Goal: Obtain resource: Download file/media

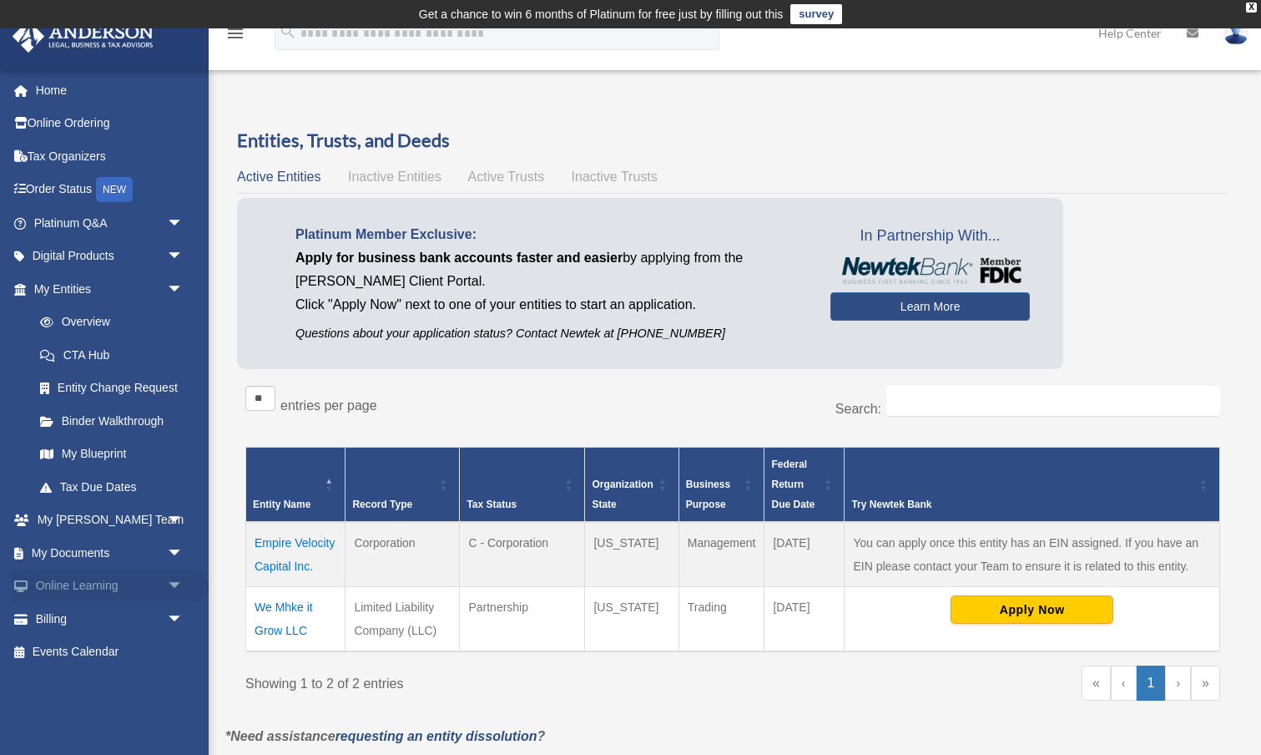
click at [99, 579] on link "Online Learning arrow_drop_down" at bounding box center [110, 585] width 197 height 33
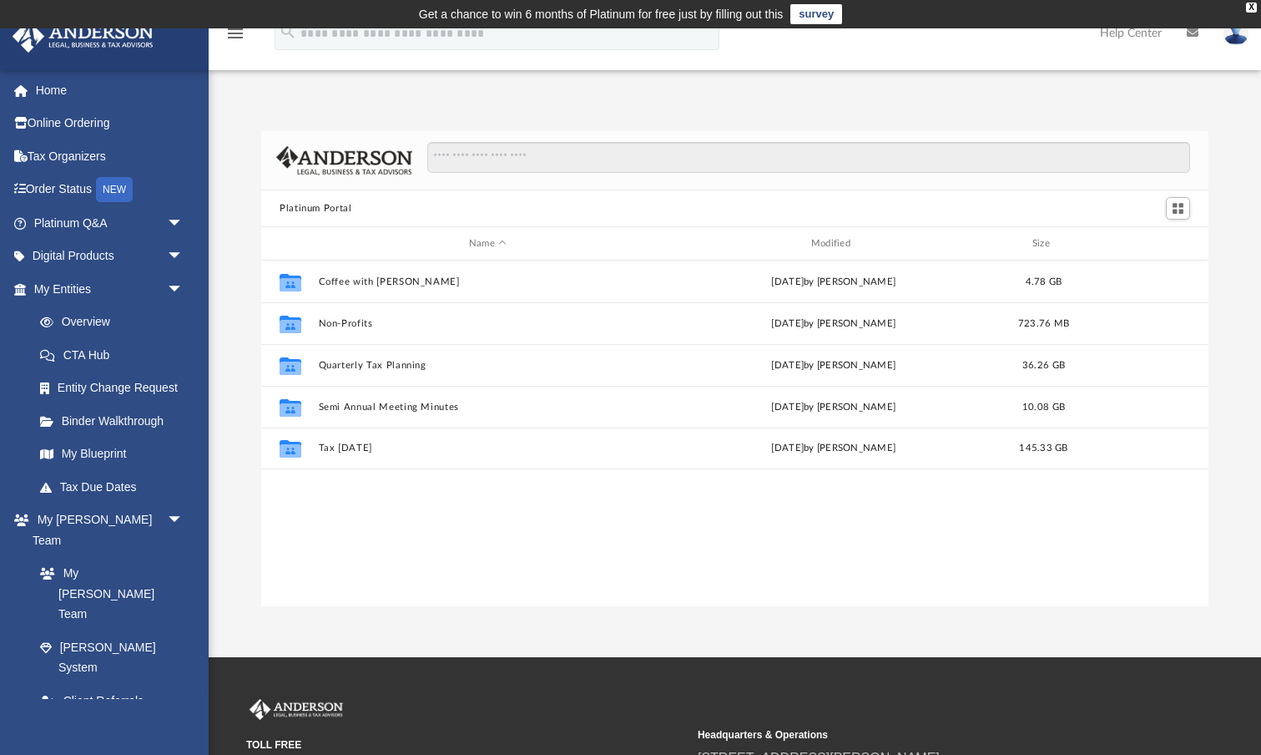
scroll to position [380, 948]
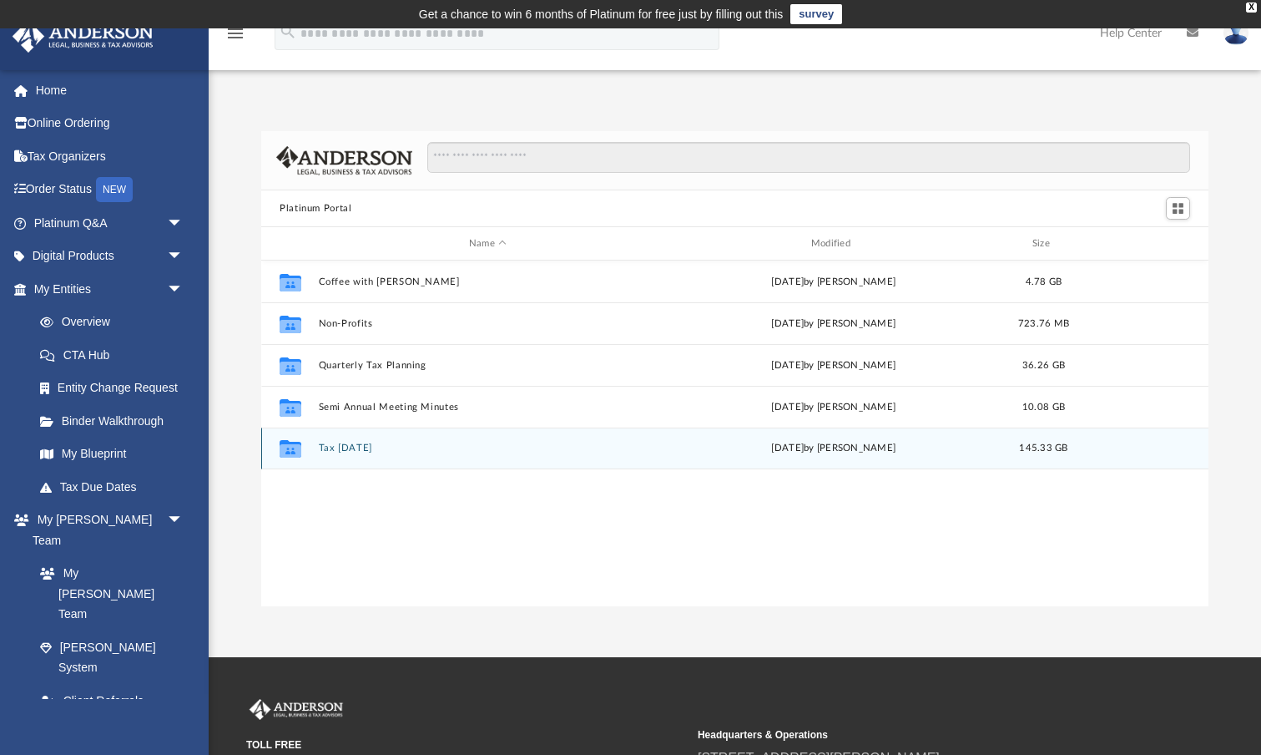
click at [359, 449] on button "Tax Tuesday" at bounding box center [488, 447] width 339 height 11
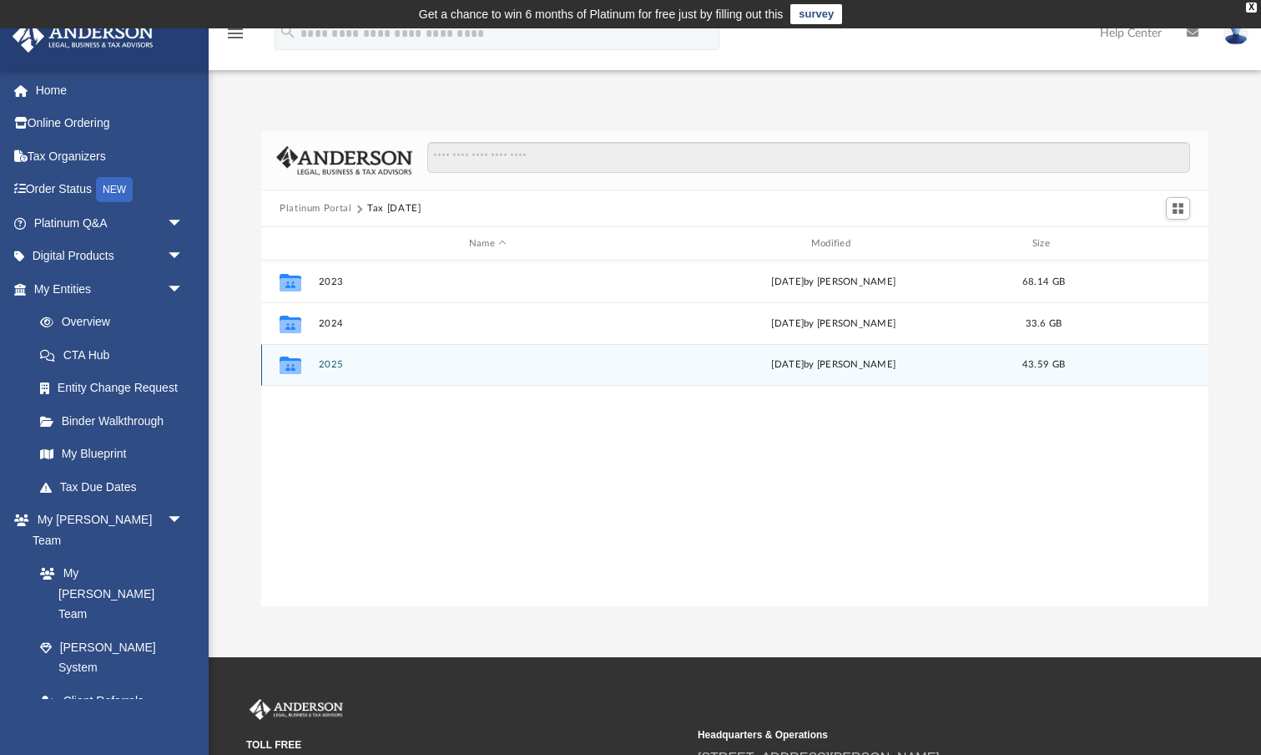
click at [338, 367] on button "2025" at bounding box center [488, 364] width 339 height 11
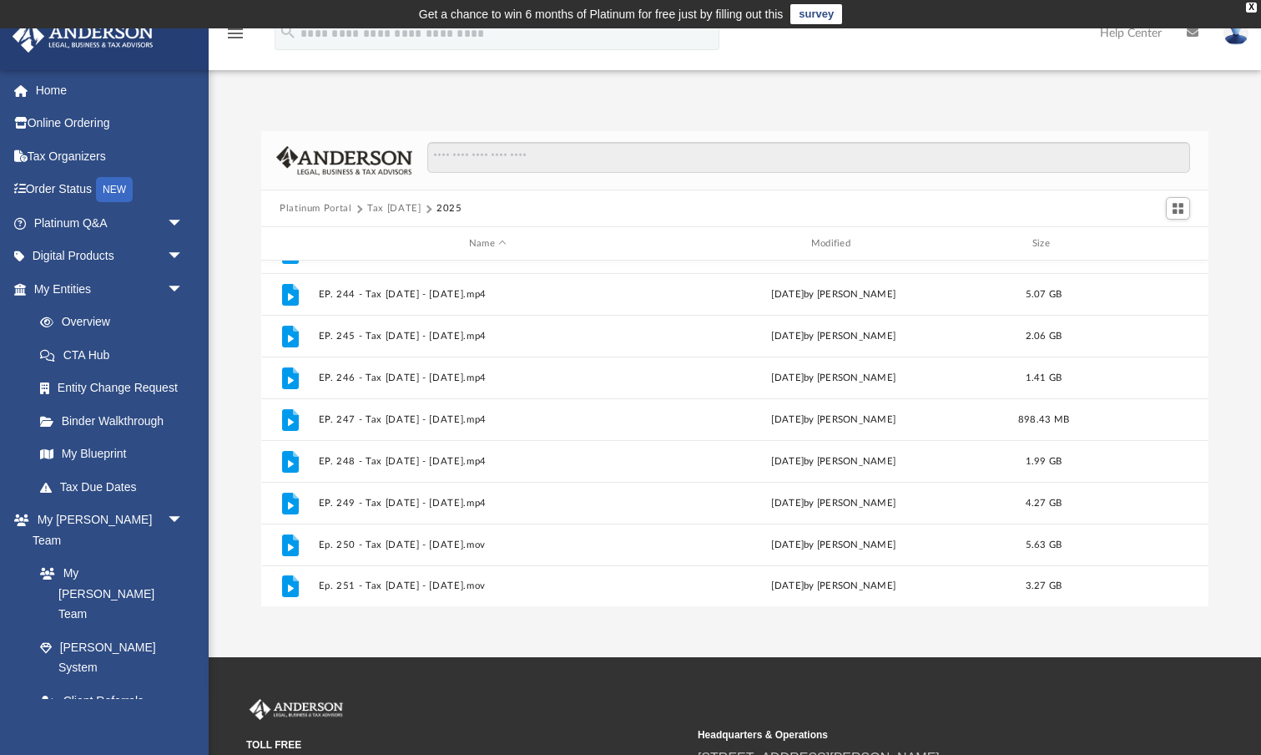
scroll to position [363, 0]
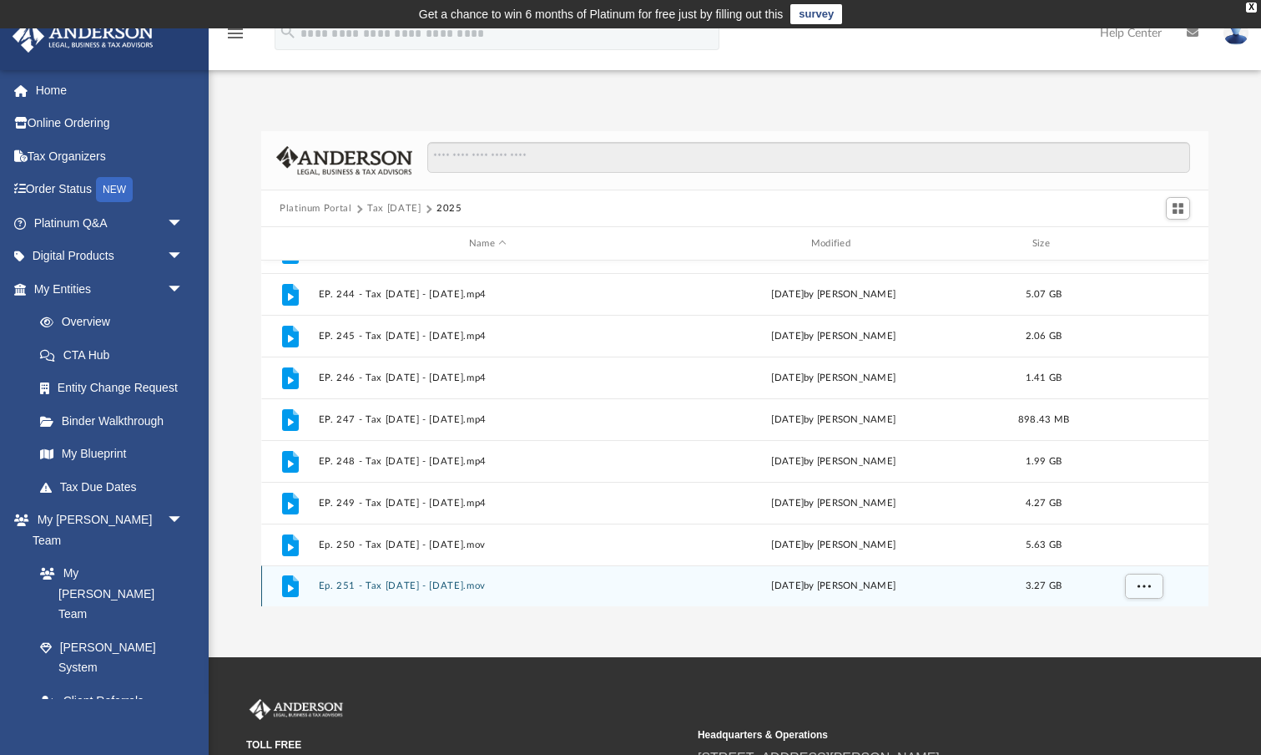
click at [418, 585] on button "Ep. 251 - Tax Tuesday - August 26th, 2025.mov" at bounding box center [488, 585] width 339 height 11
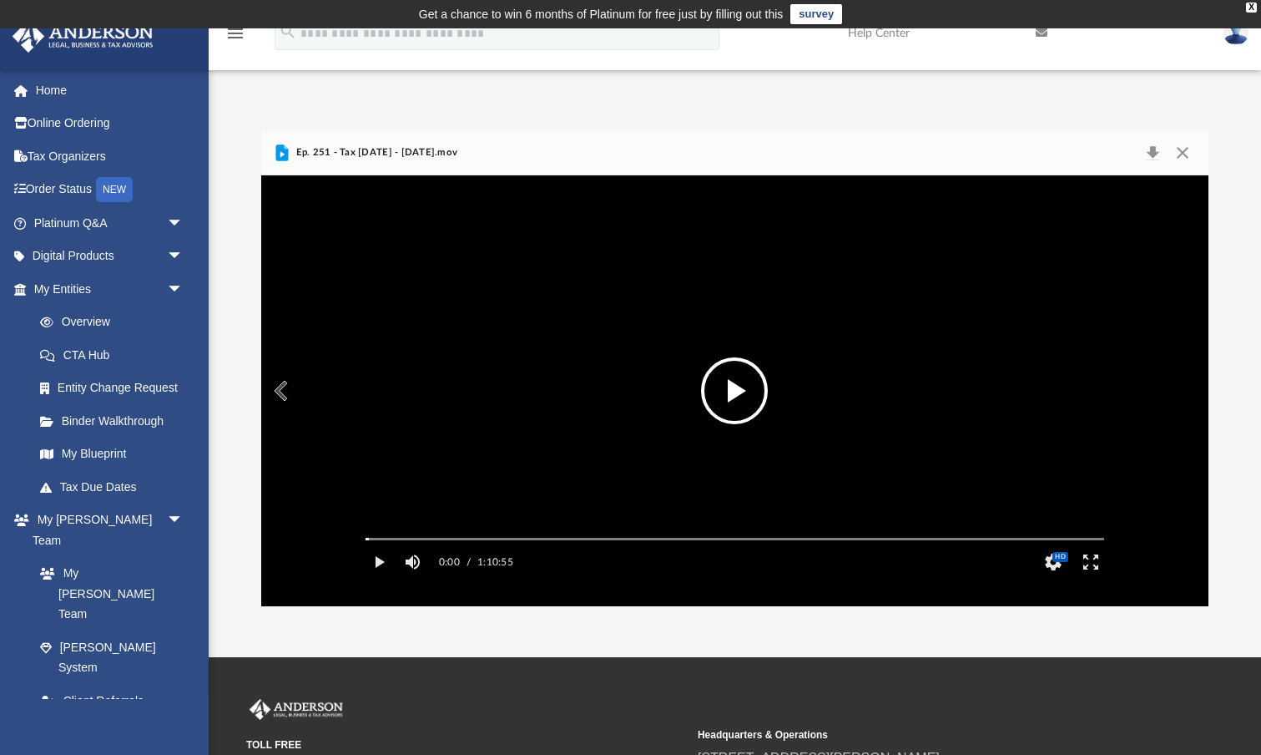
click at [740, 387] on button "File preview" at bounding box center [734, 390] width 67 height 67
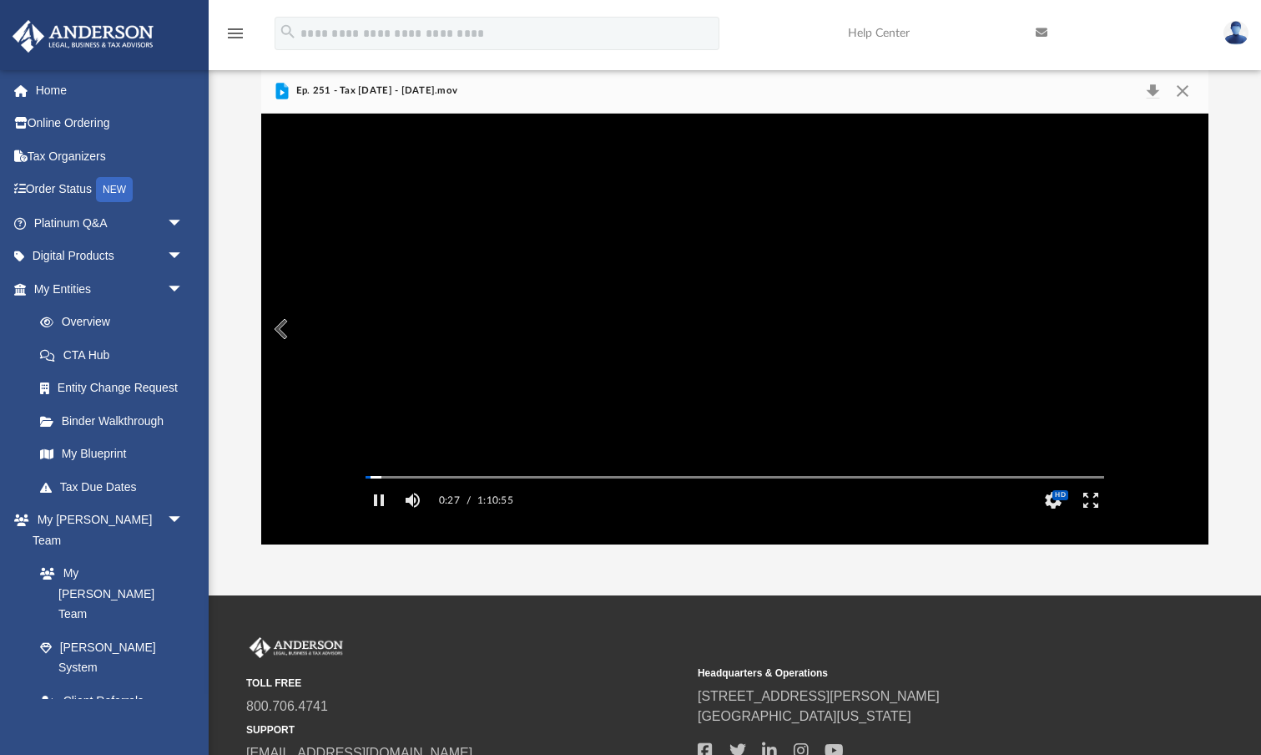
scroll to position [69, 0]
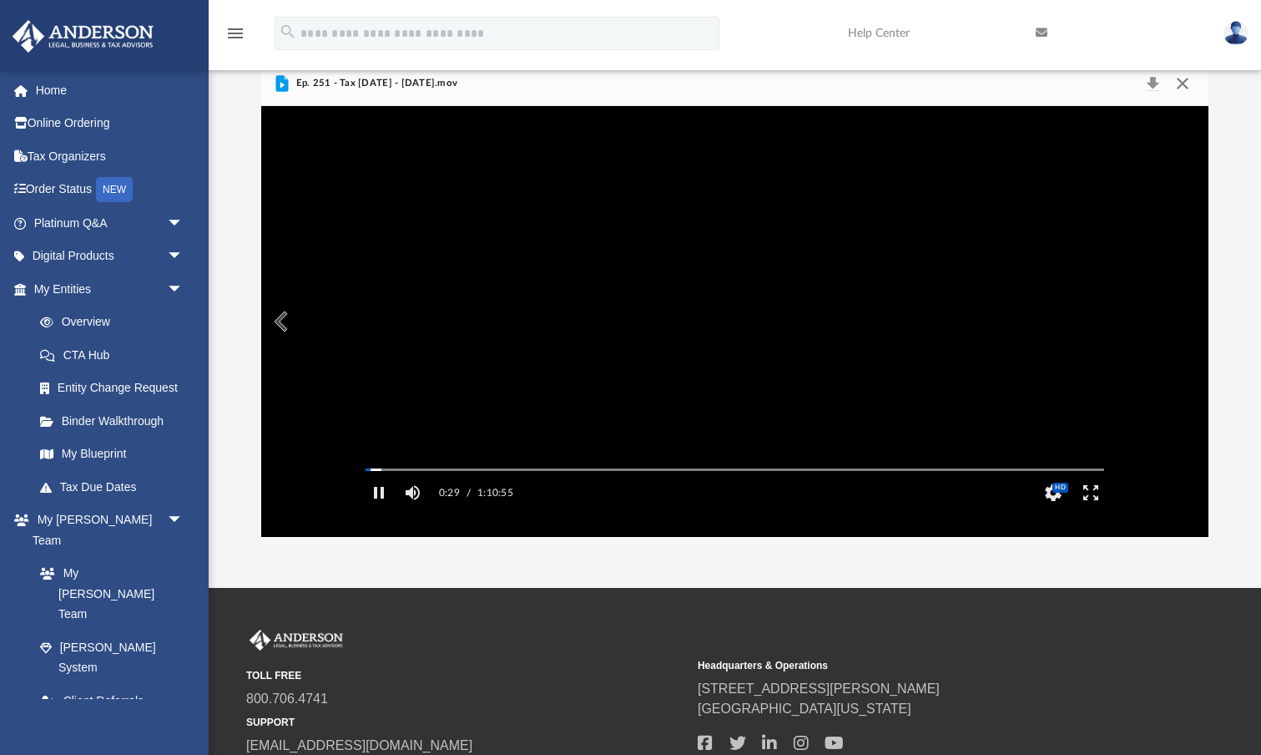
click at [1184, 81] on button "Close" at bounding box center [1183, 83] width 30 height 23
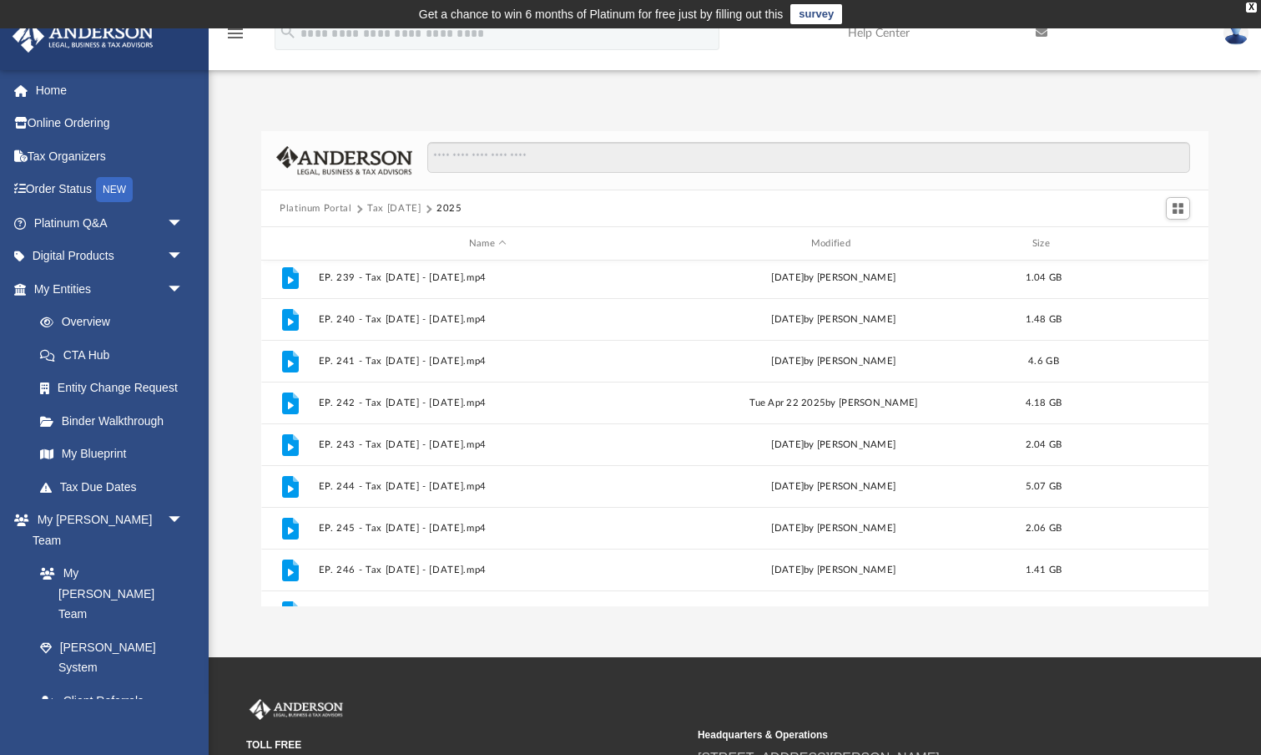
scroll to position [174, 0]
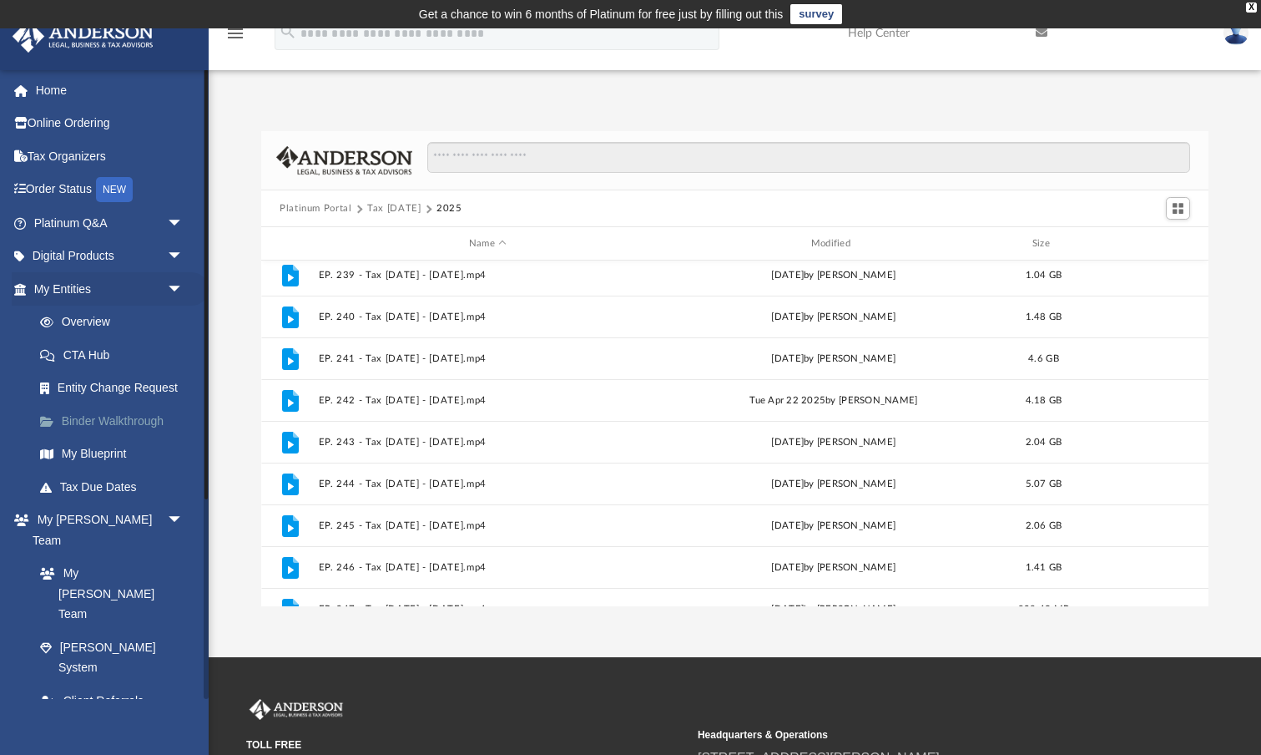
click at [146, 417] on link "Binder Walkthrough" at bounding box center [115, 420] width 185 height 33
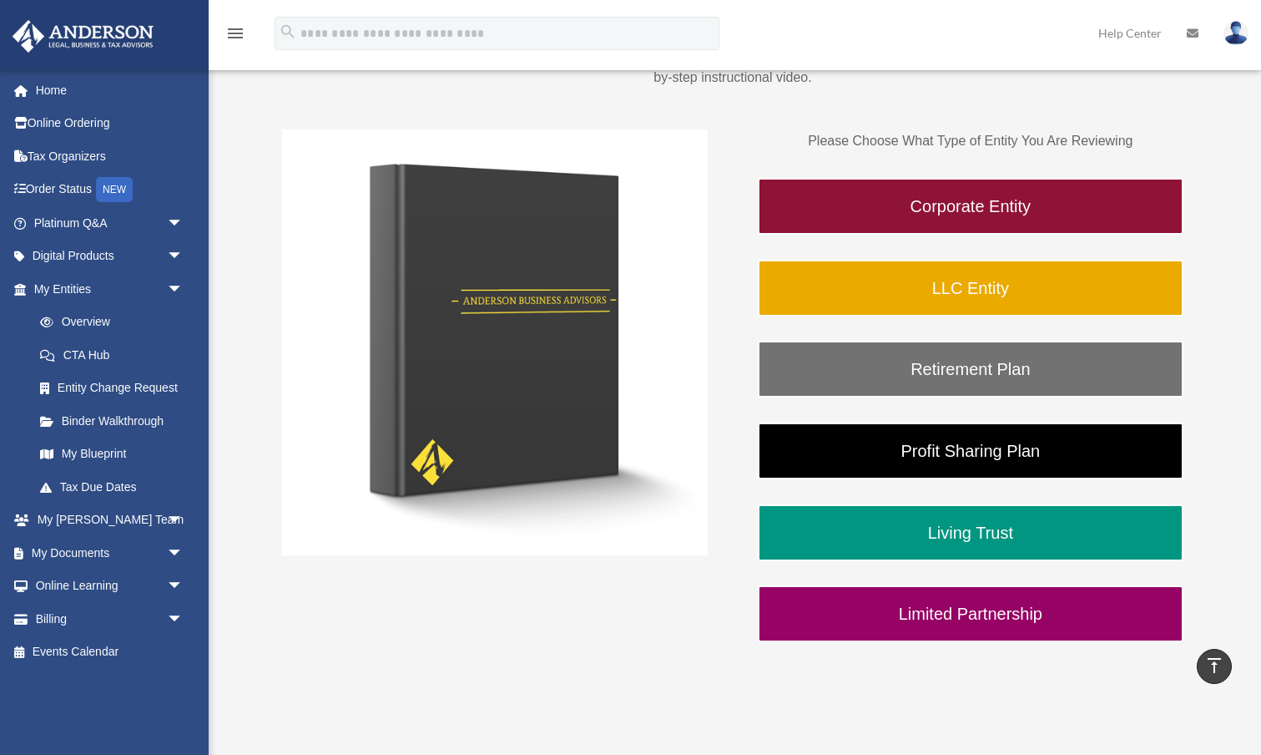
scroll to position [230, 0]
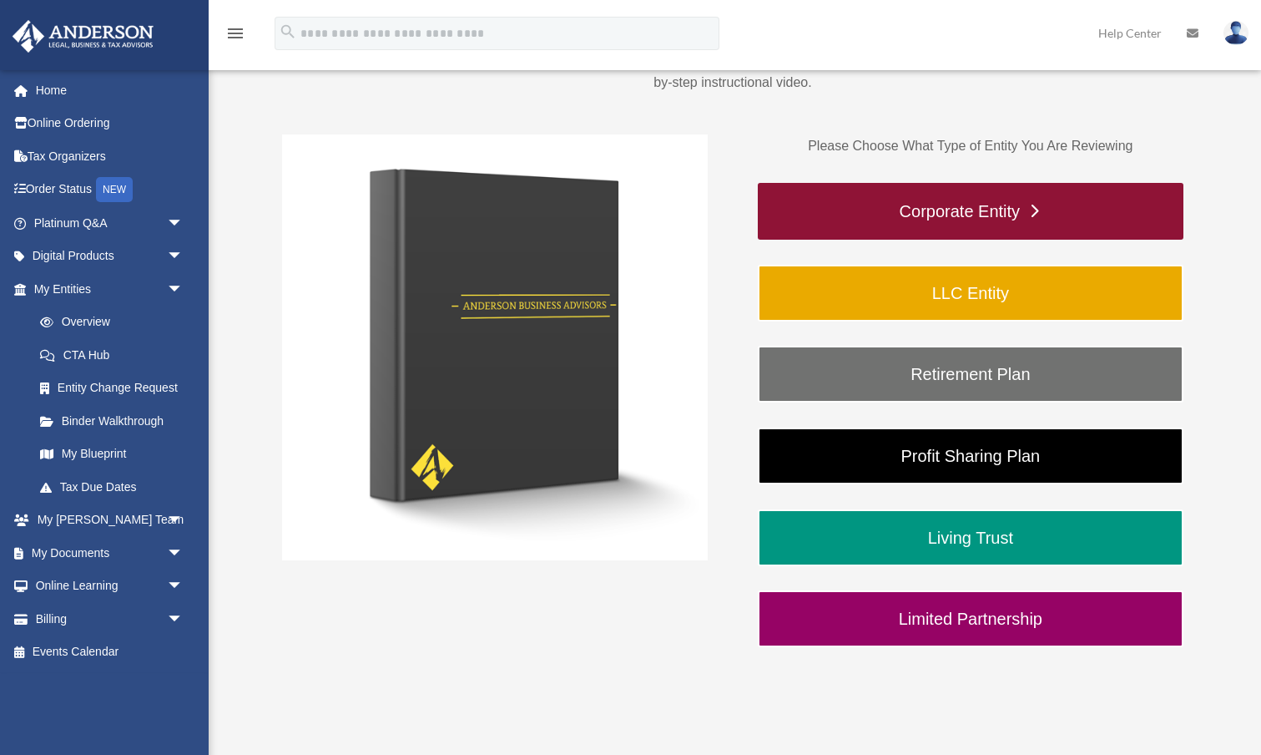
click at [891, 201] on link "Corporate Entity" at bounding box center [971, 211] width 426 height 57
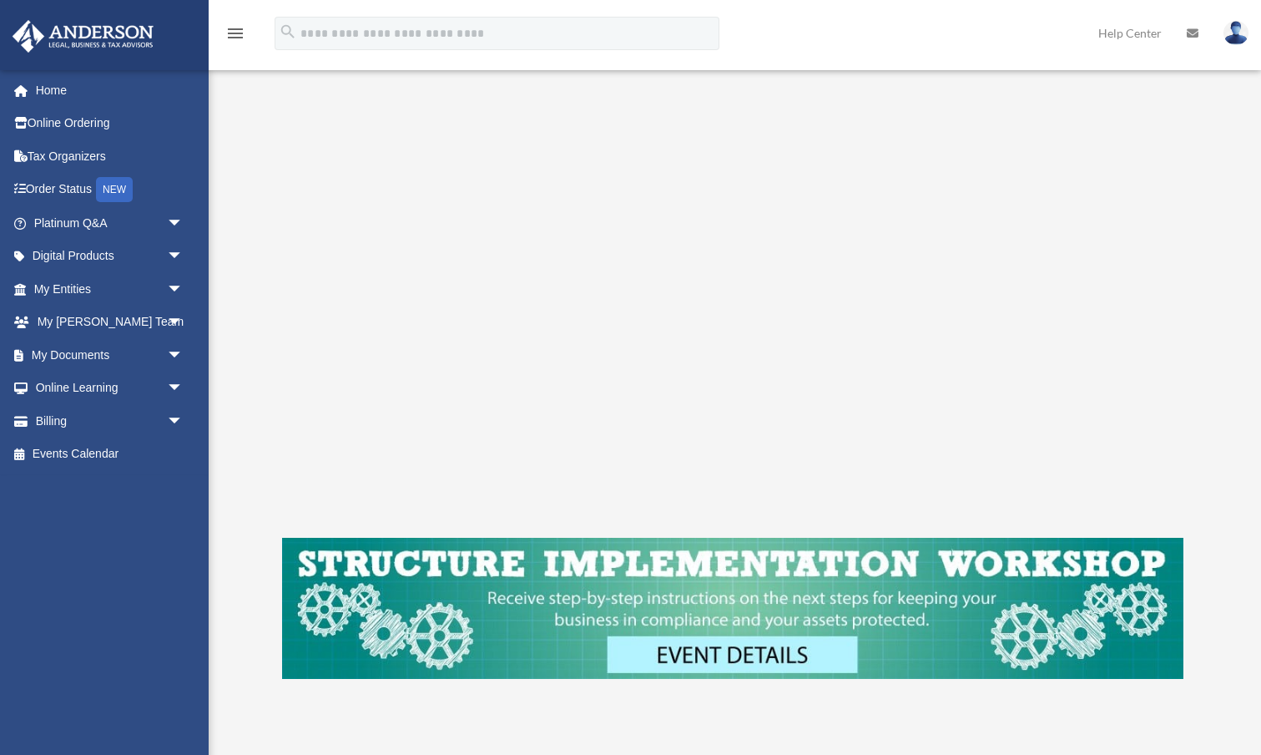
scroll to position [308, 0]
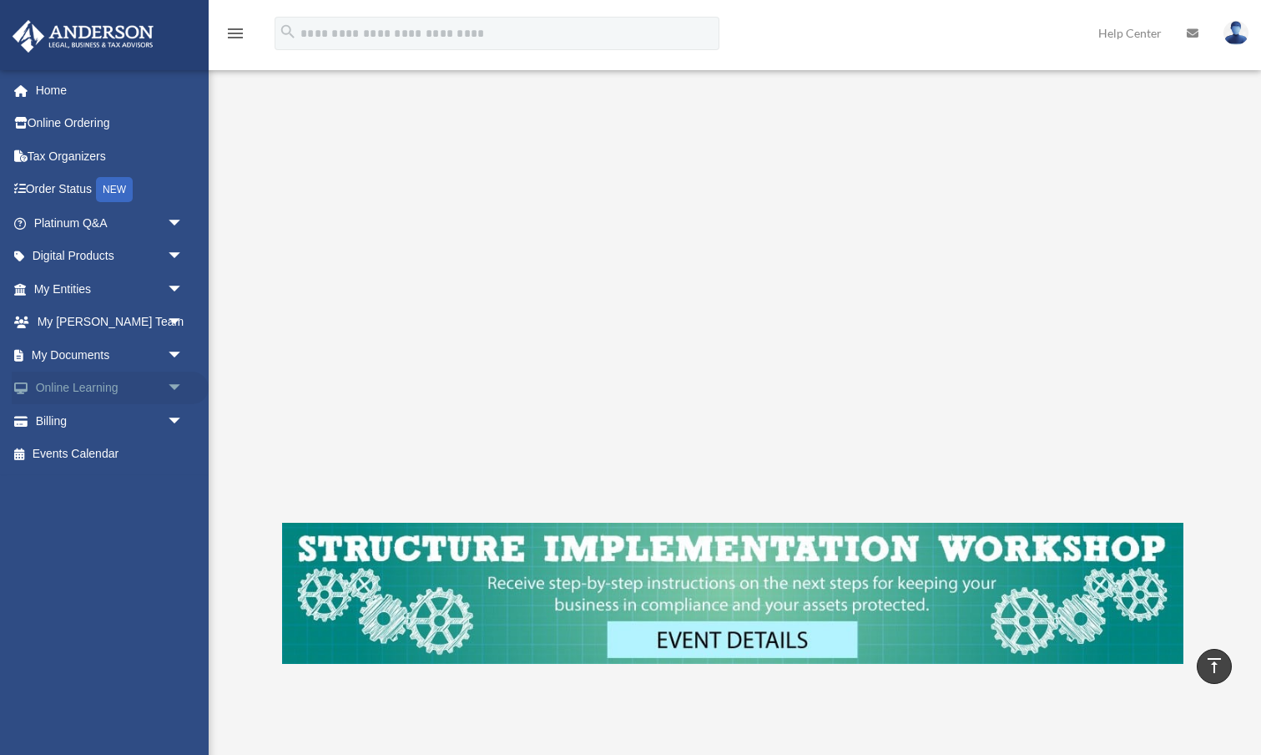
click at [102, 382] on link "Online Learning arrow_drop_down" at bounding box center [110, 388] width 197 height 33
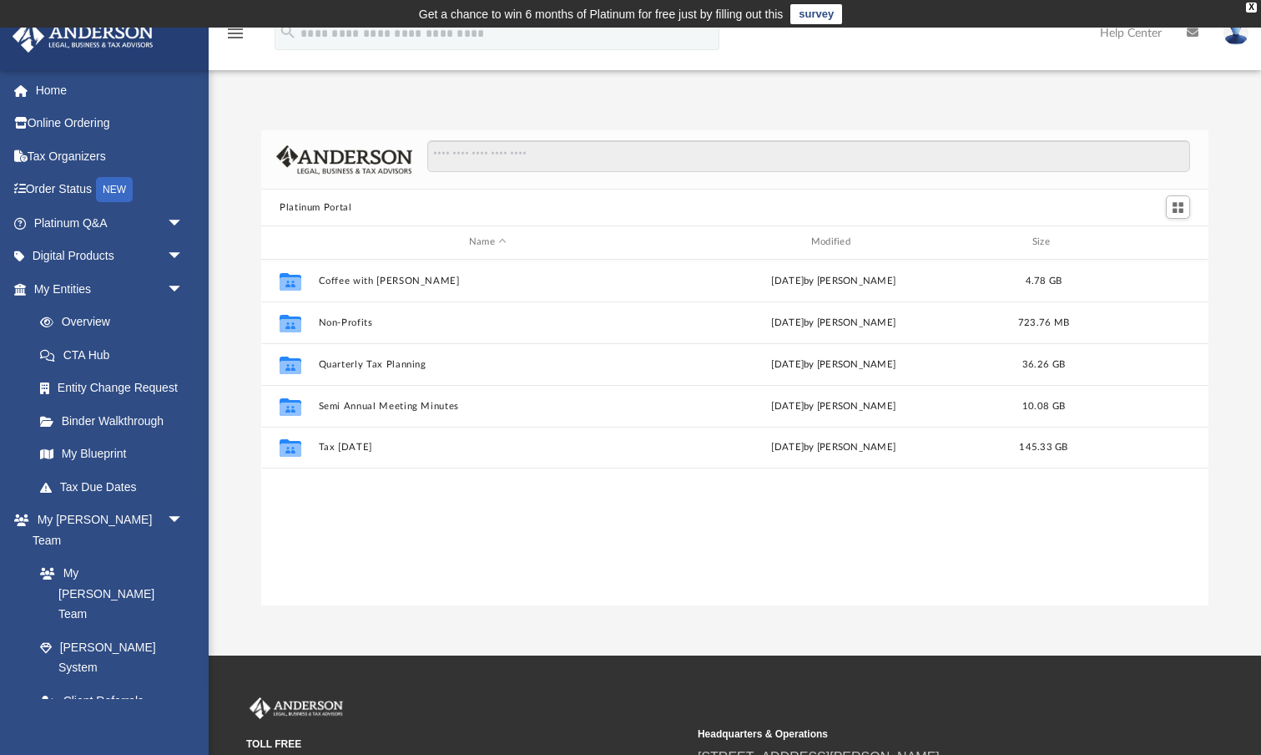
scroll to position [380, 948]
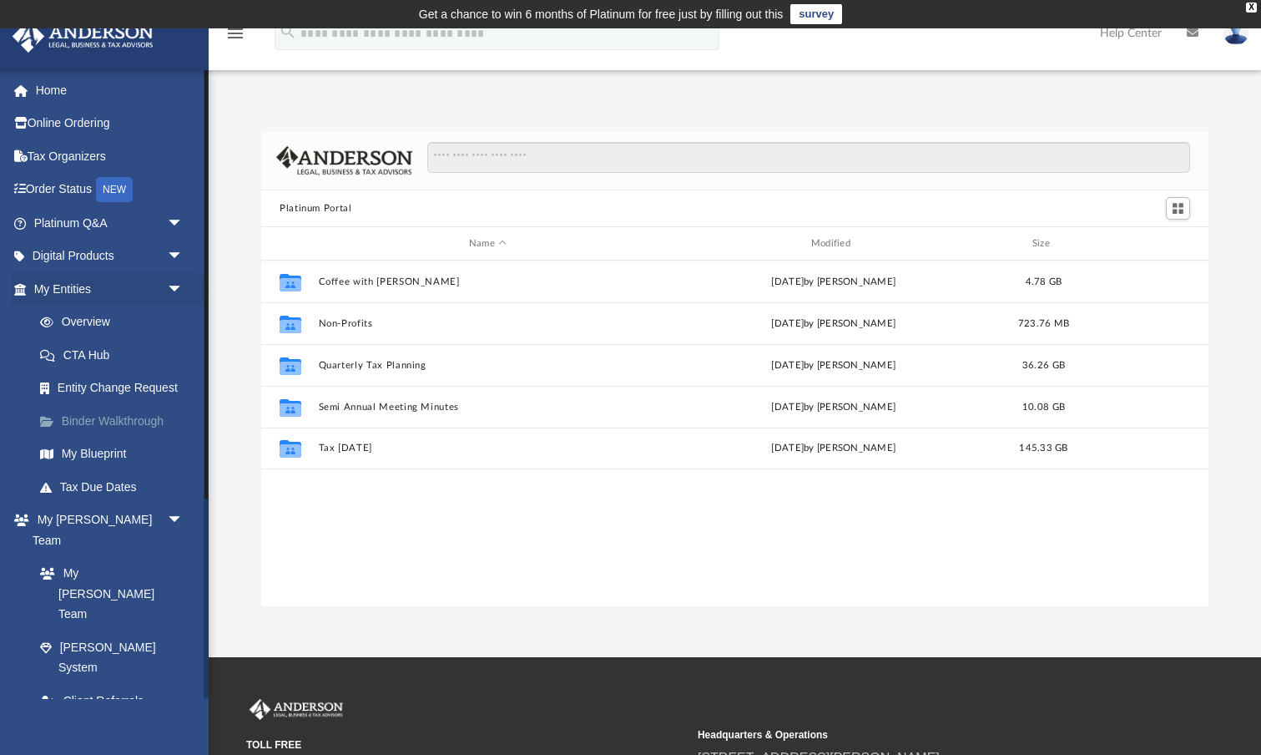
click at [149, 413] on link "Binder Walkthrough" at bounding box center [115, 420] width 185 height 33
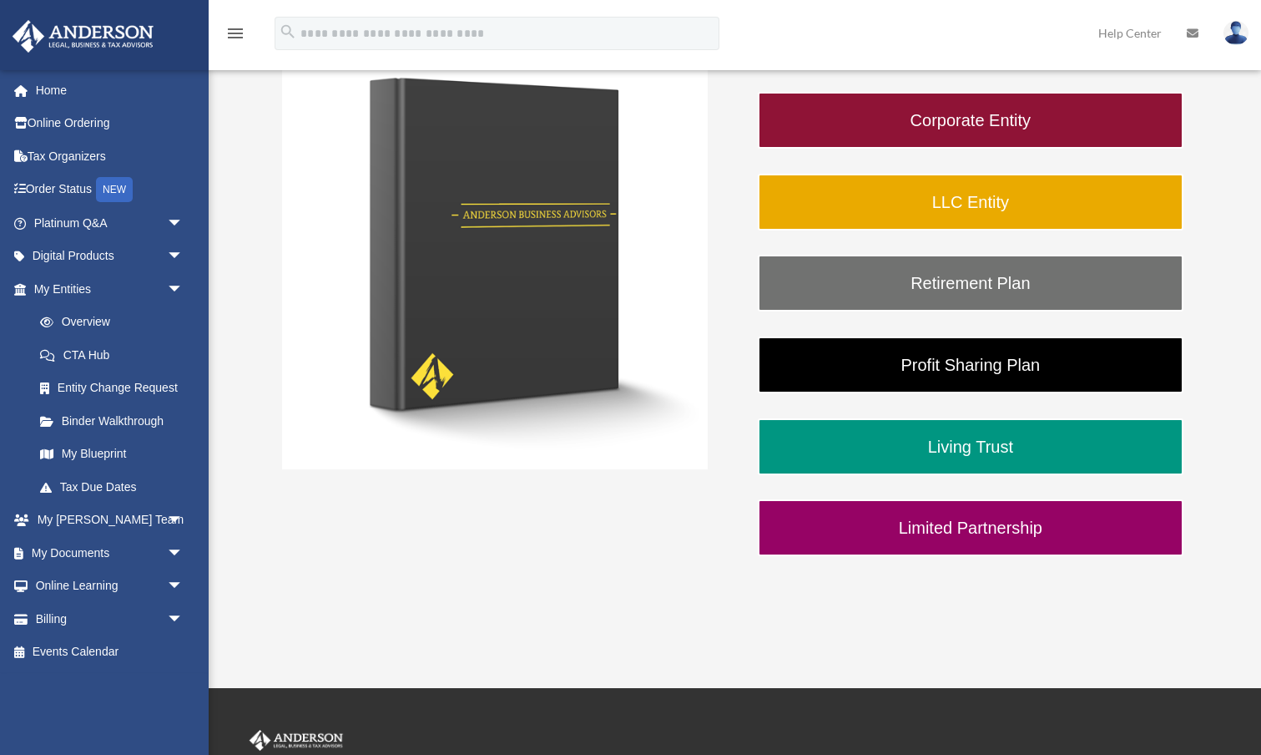
scroll to position [323, 0]
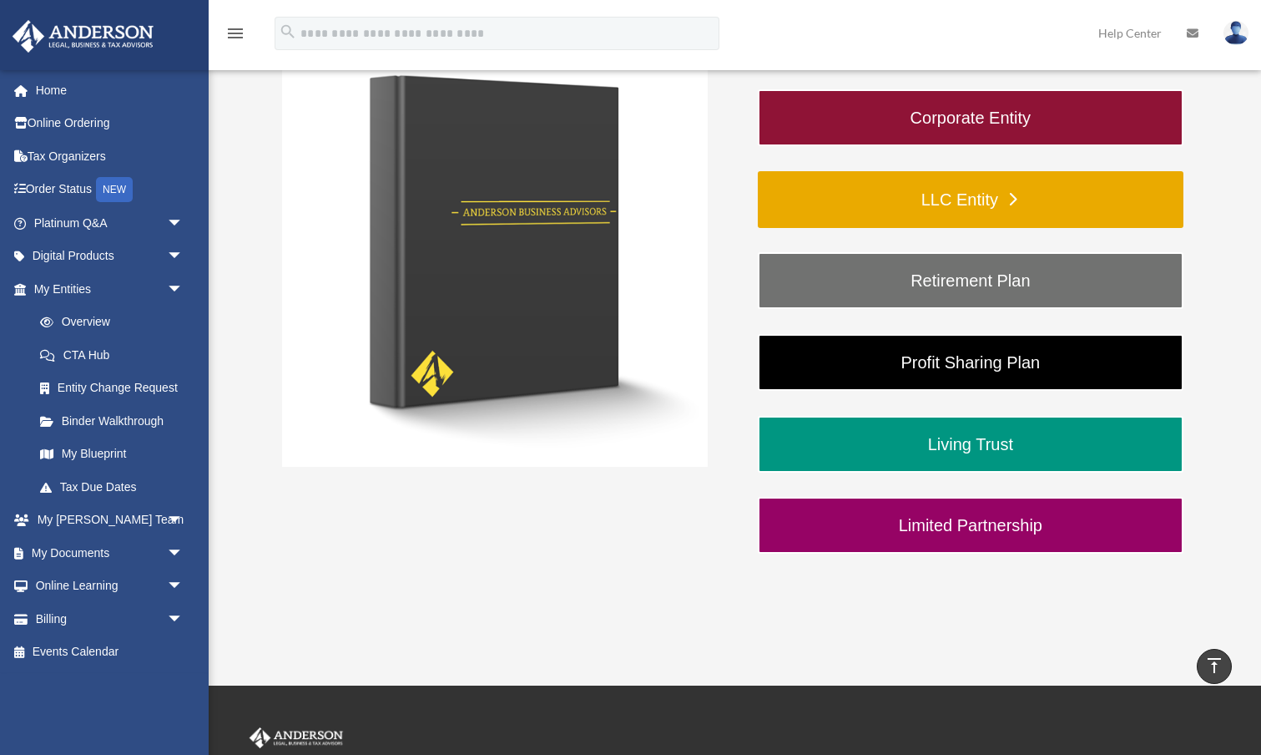
click at [882, 196] on link "LLC Entity" at bounding box center [971, 199] width 426 height 57
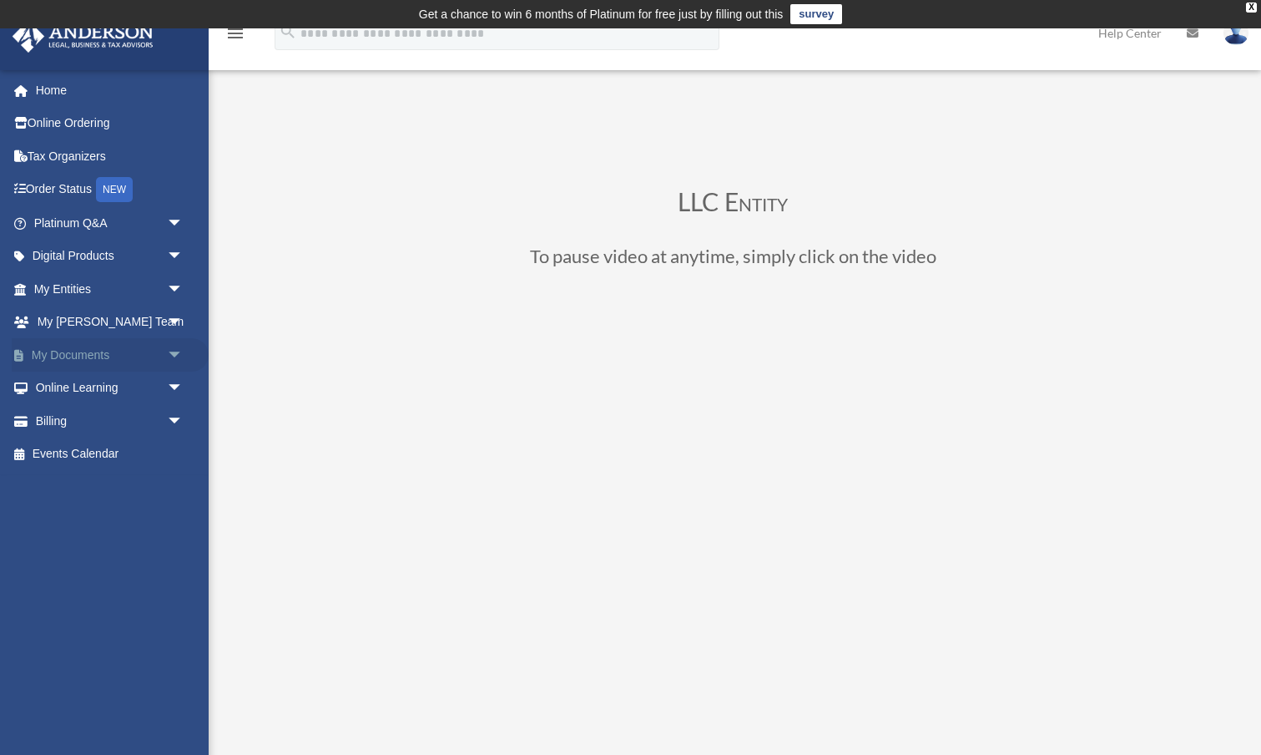
click at [175, 351] on span "arrow_drop_down" at bounding box center [183, 355] width 33 height 34
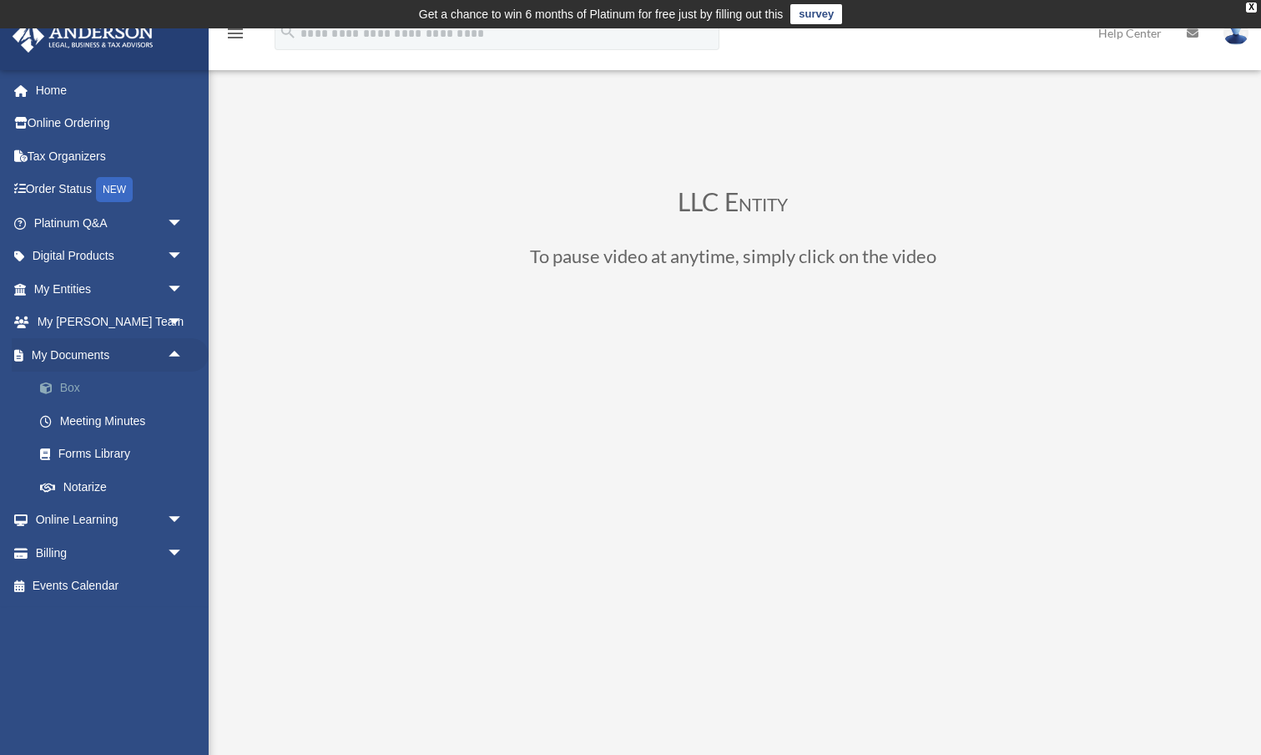
click at [73, 381] on link "Box" at bounding box center [115, 388] width 185 height 33
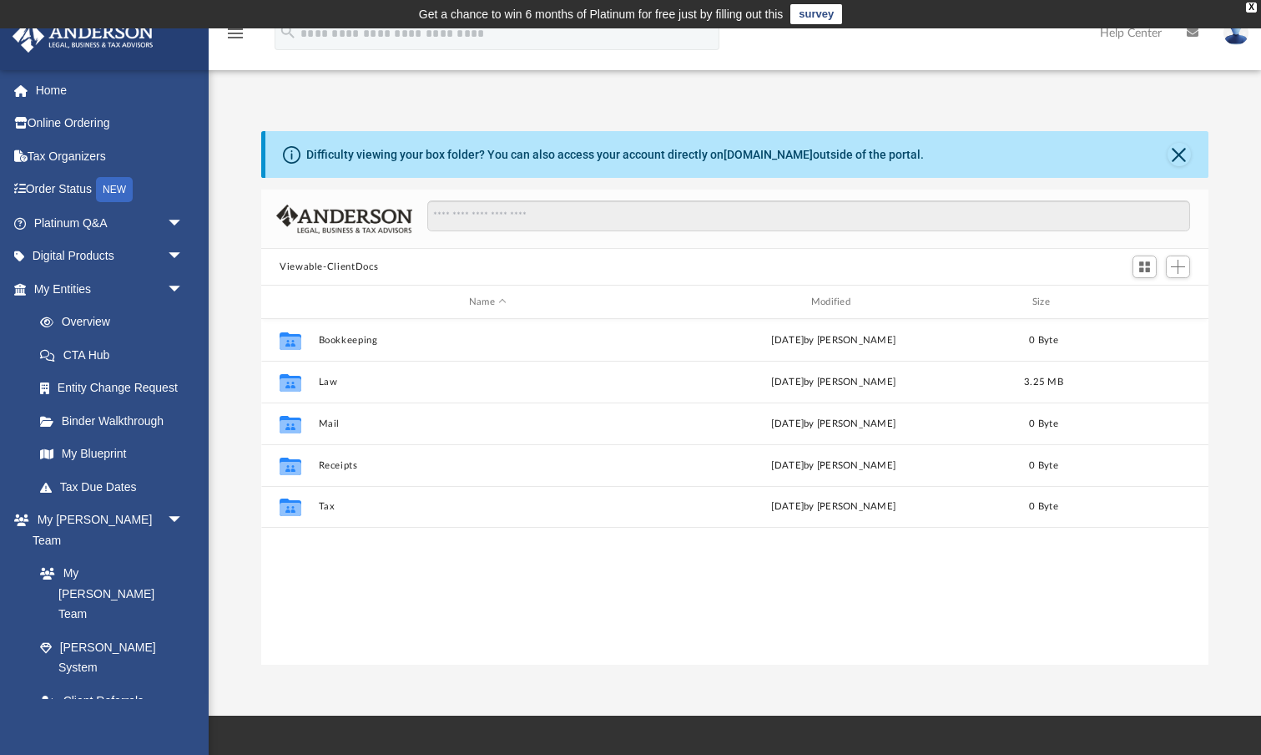
scroll to position [380, 948]
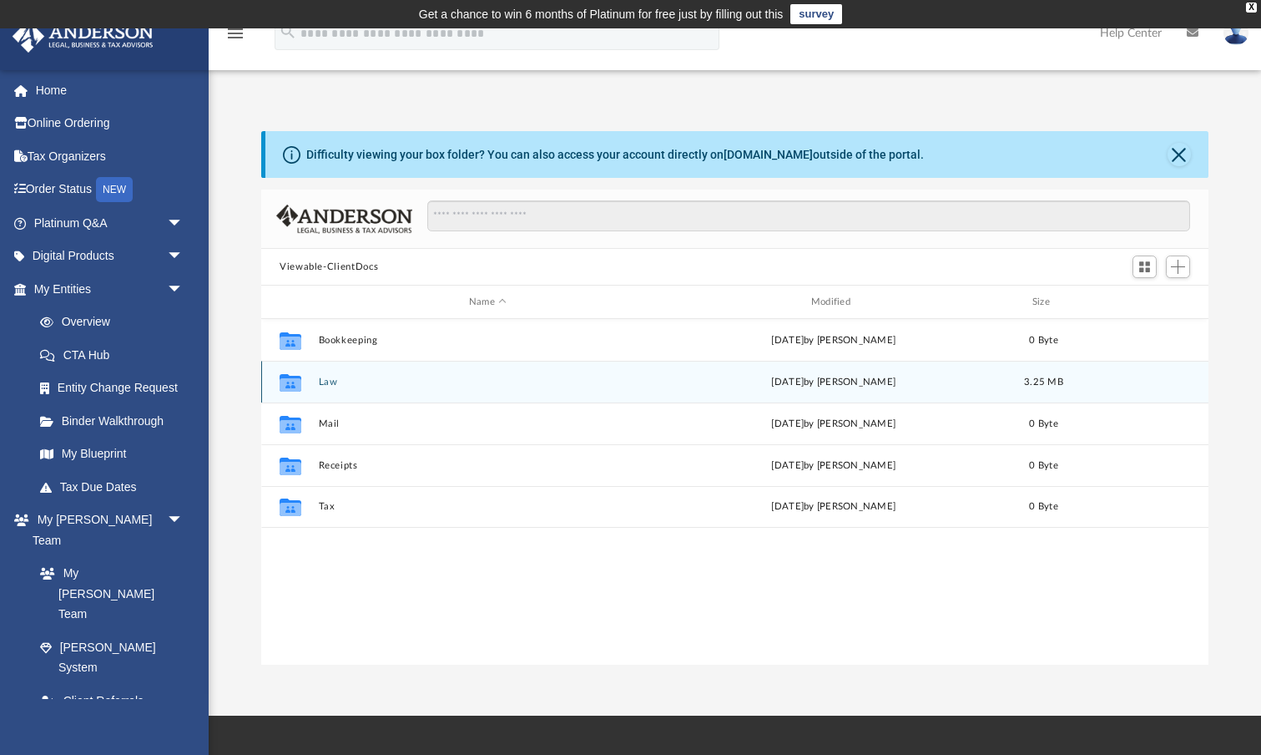
click at [326, 382] on button "Law" at bounding box center [488, 382] width 339 height 11
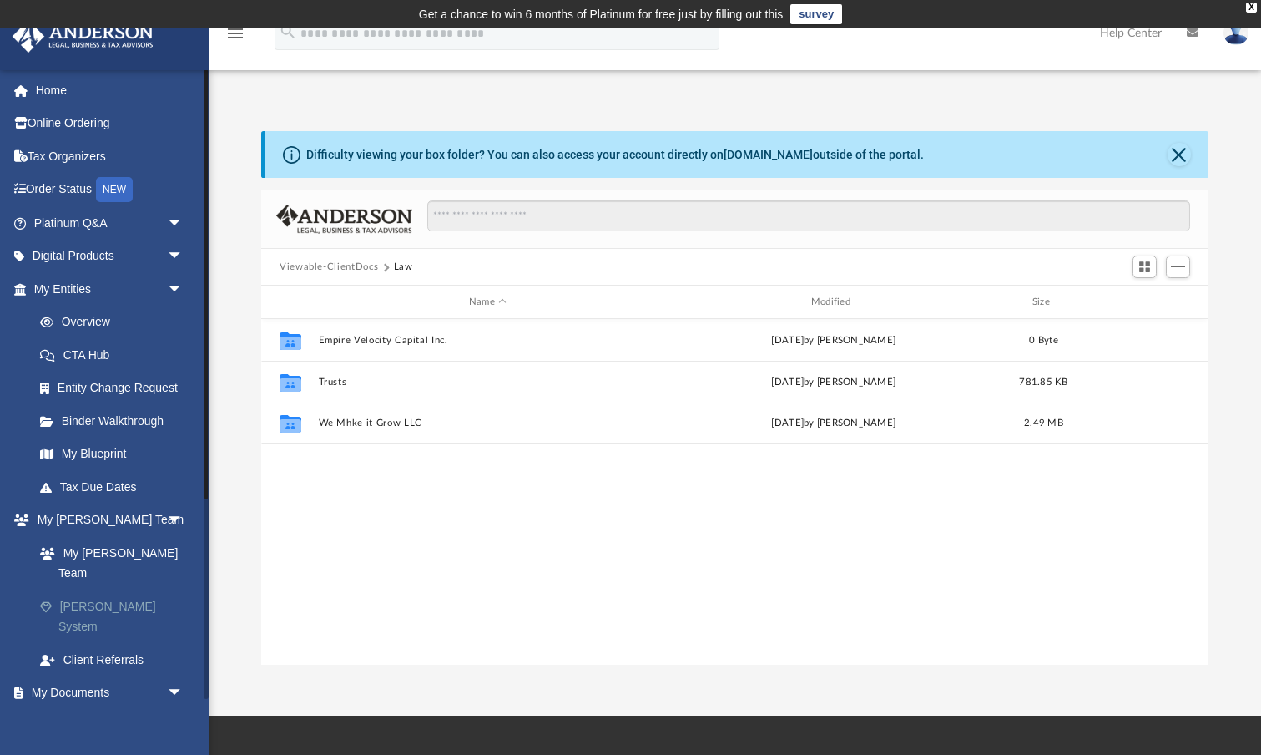
click at [125, 589] on link "[PERSON_NAME] System" at bounding box center [115, 615] width 185 height 53
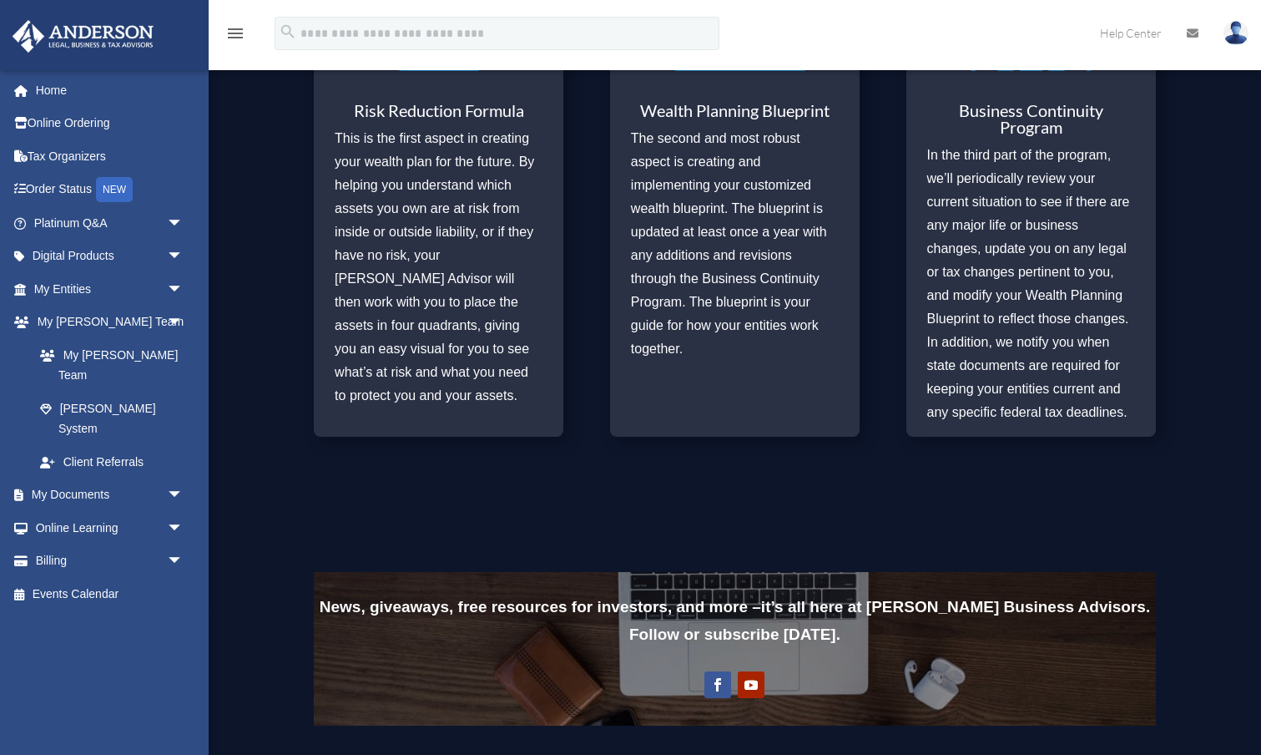
scroll to position [868, 0]
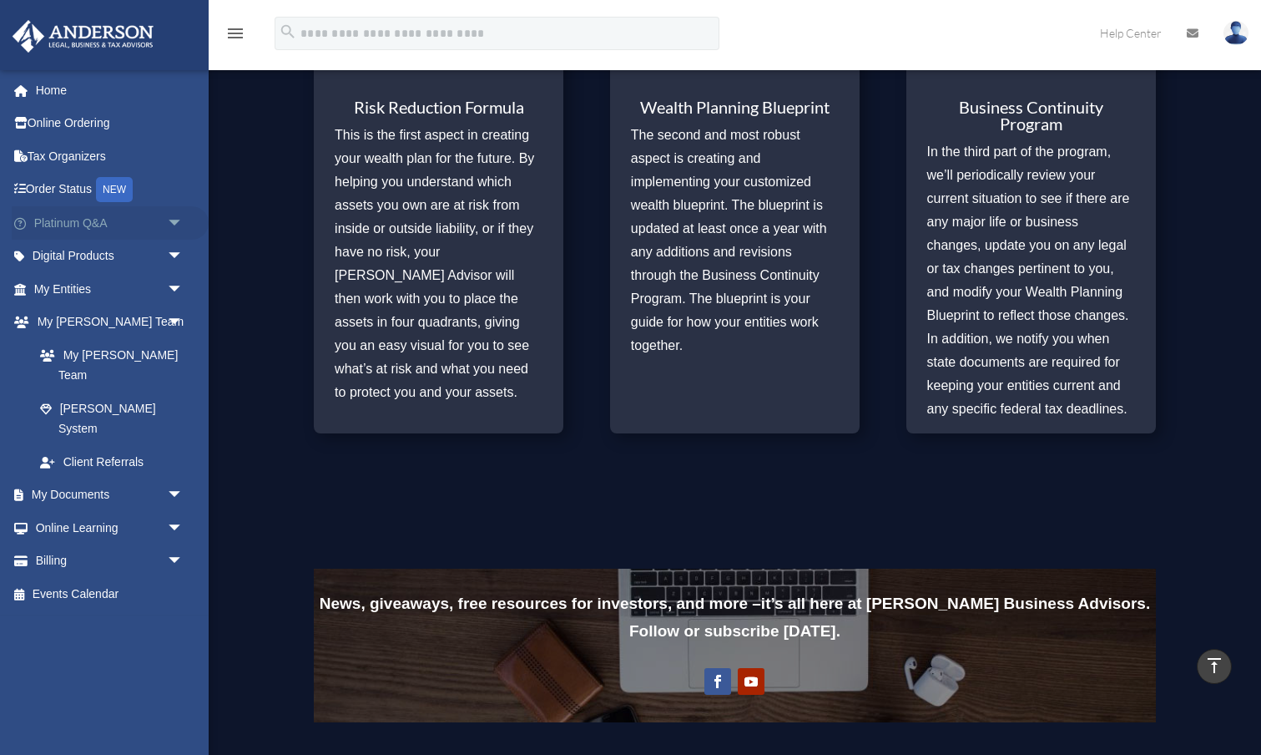
click at [167, 222] on span "arrow_drop_down" at bounding box center [183, 223] width 33 height 34
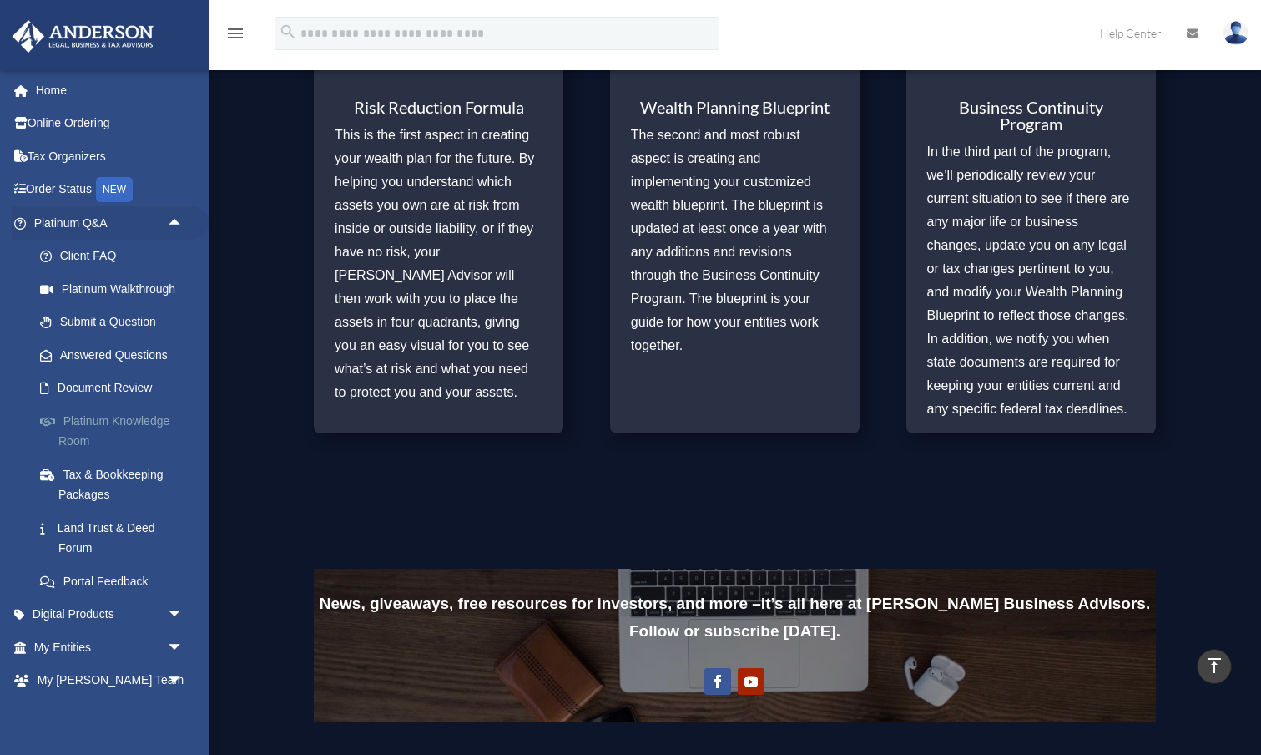
click at [111, 417] on link "Platinum Knowledge Room" at bounding box center [115, 430] width 185 height 53
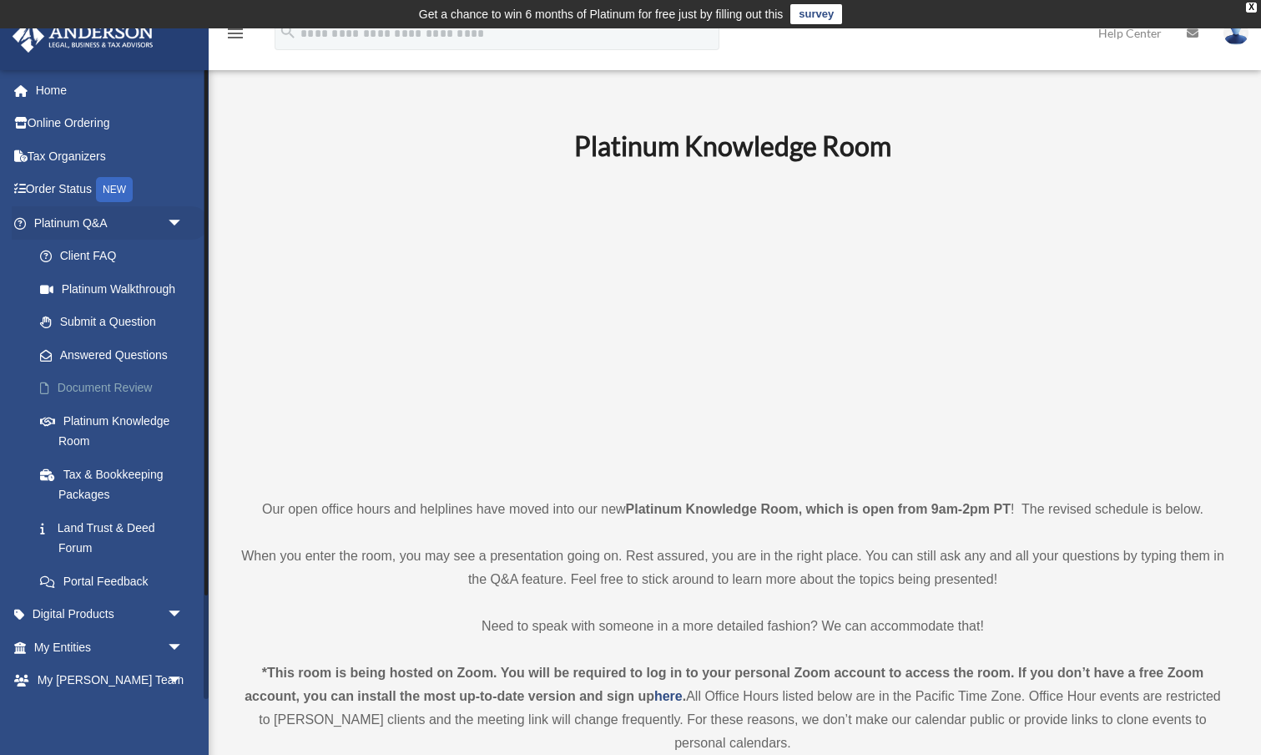
click at [122, 387] on link "Document Review" at bounding box center [115, 388] width 185 height 33
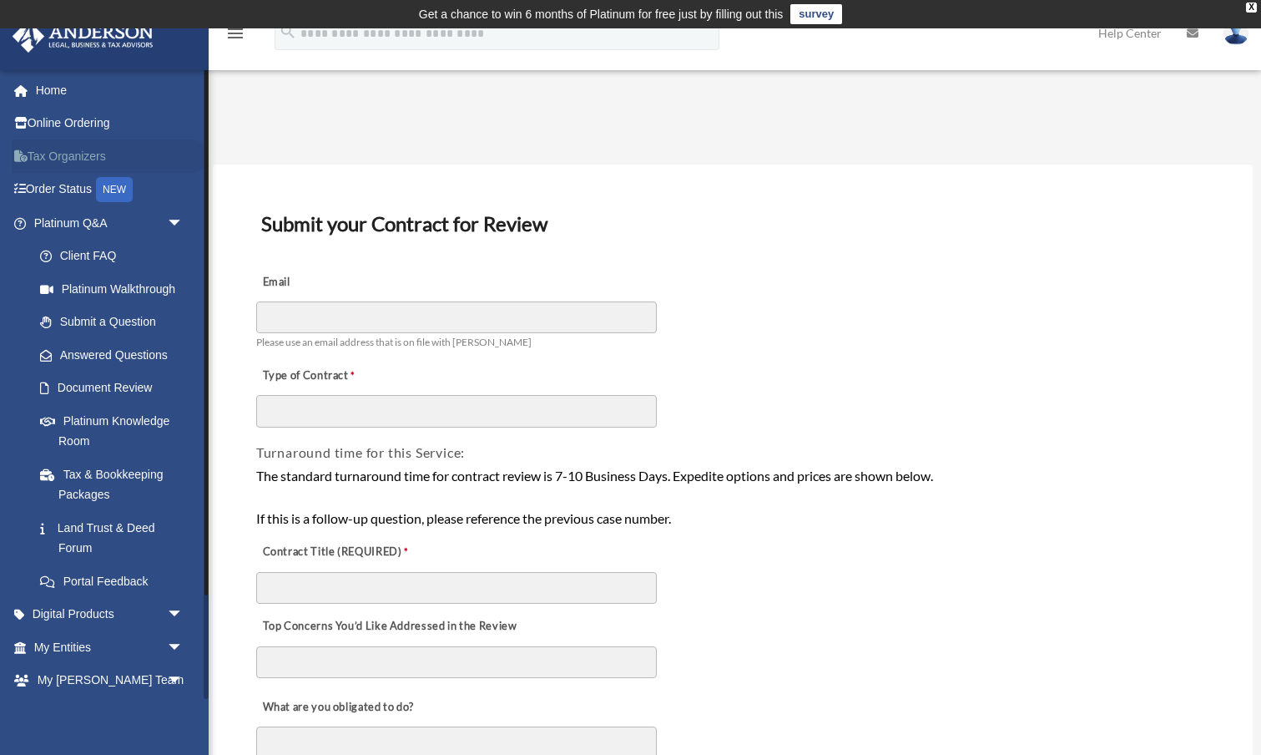
click at [70, 156] on link "Tax Organizers" at bounding box center [110, 155] width 197 height 33
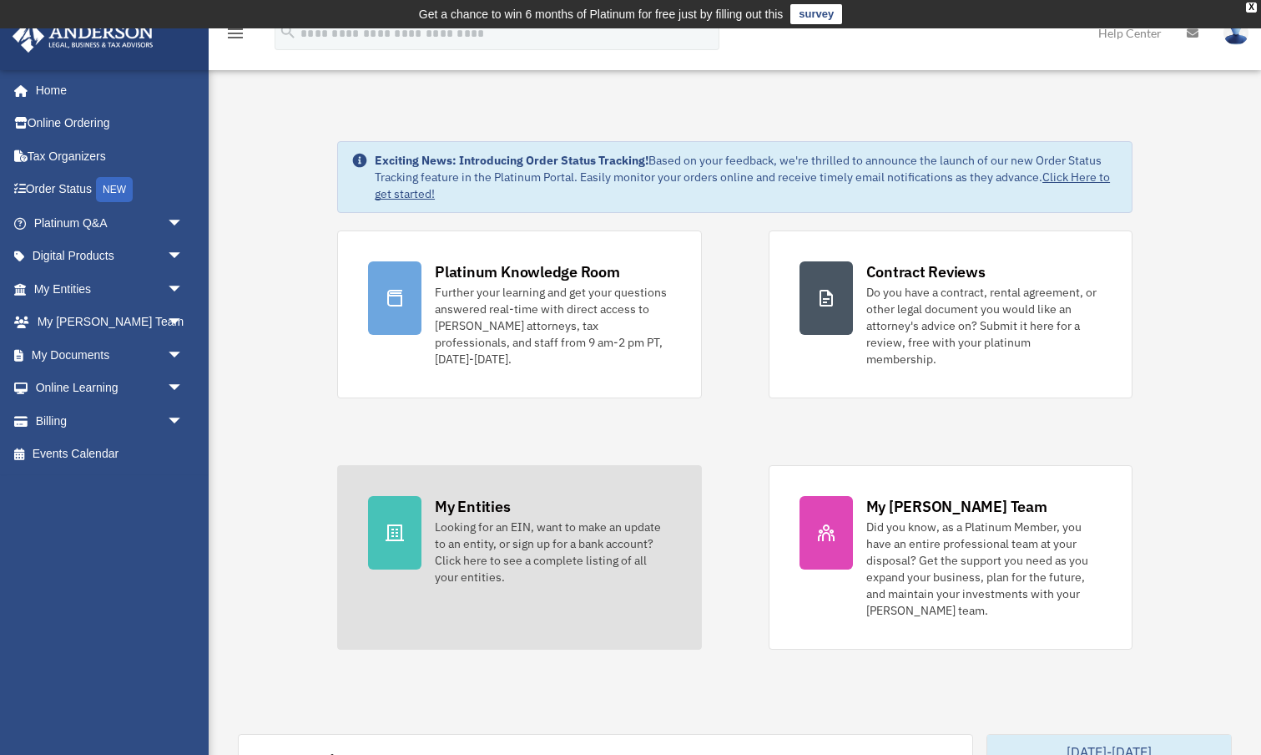
click at [584, 518] on div "Looking for an EIN, want to make an update to an entity, or sign up for a bank …" at bounding box center [552, 551] width 235 height 67
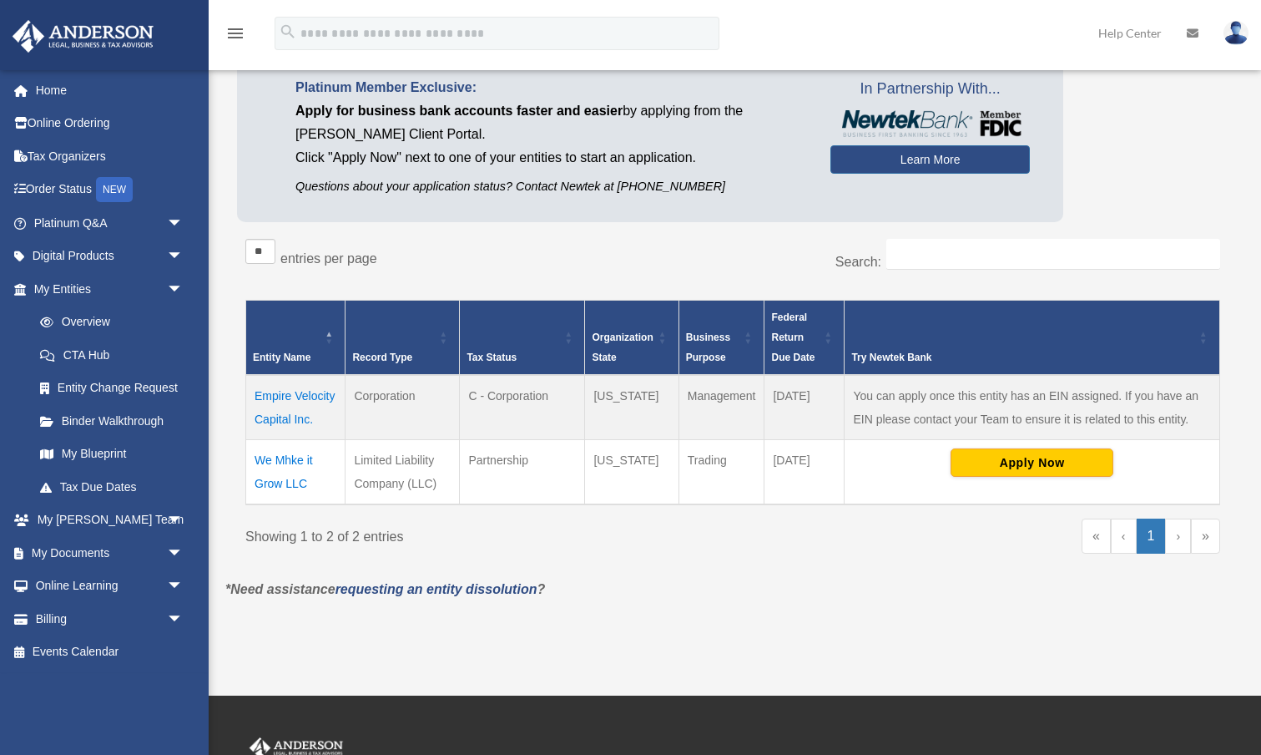
scroll to position [159, 0]
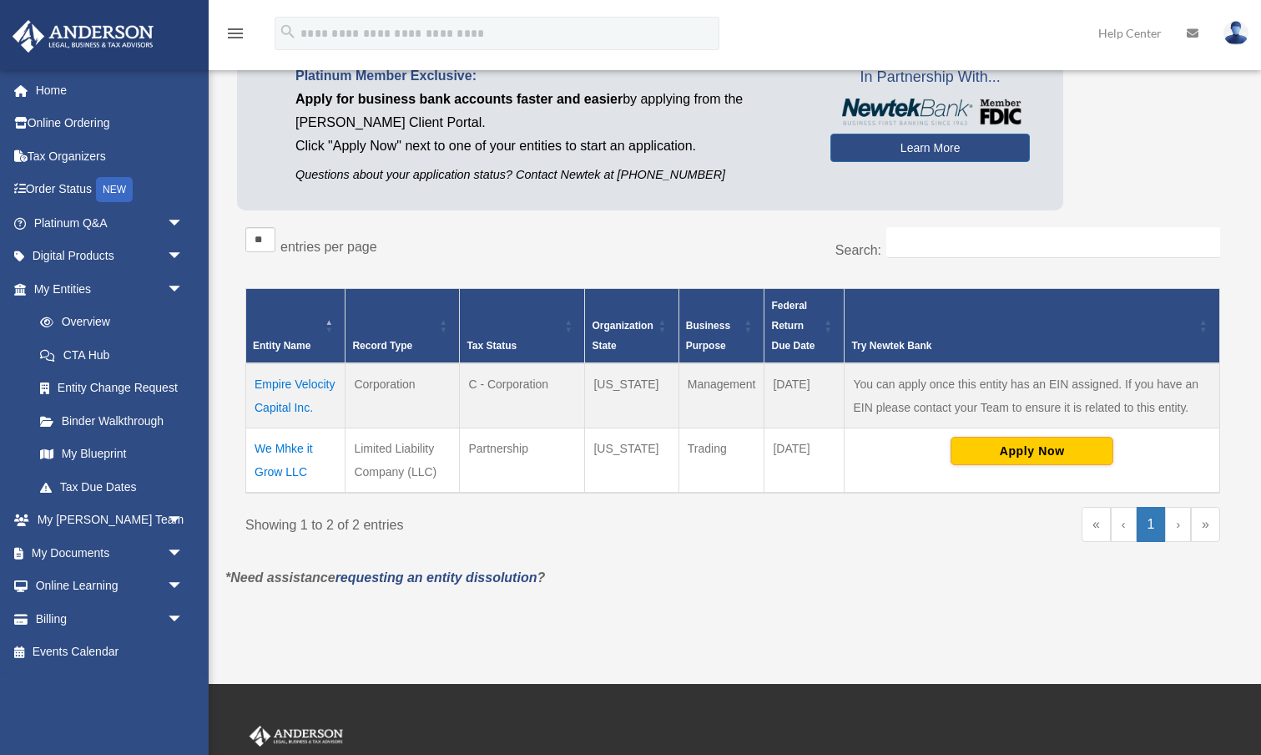
click at [289, 379] on td "Empire Velocity Capital Inc." at bounding box center [295, 395] width 99 height 65
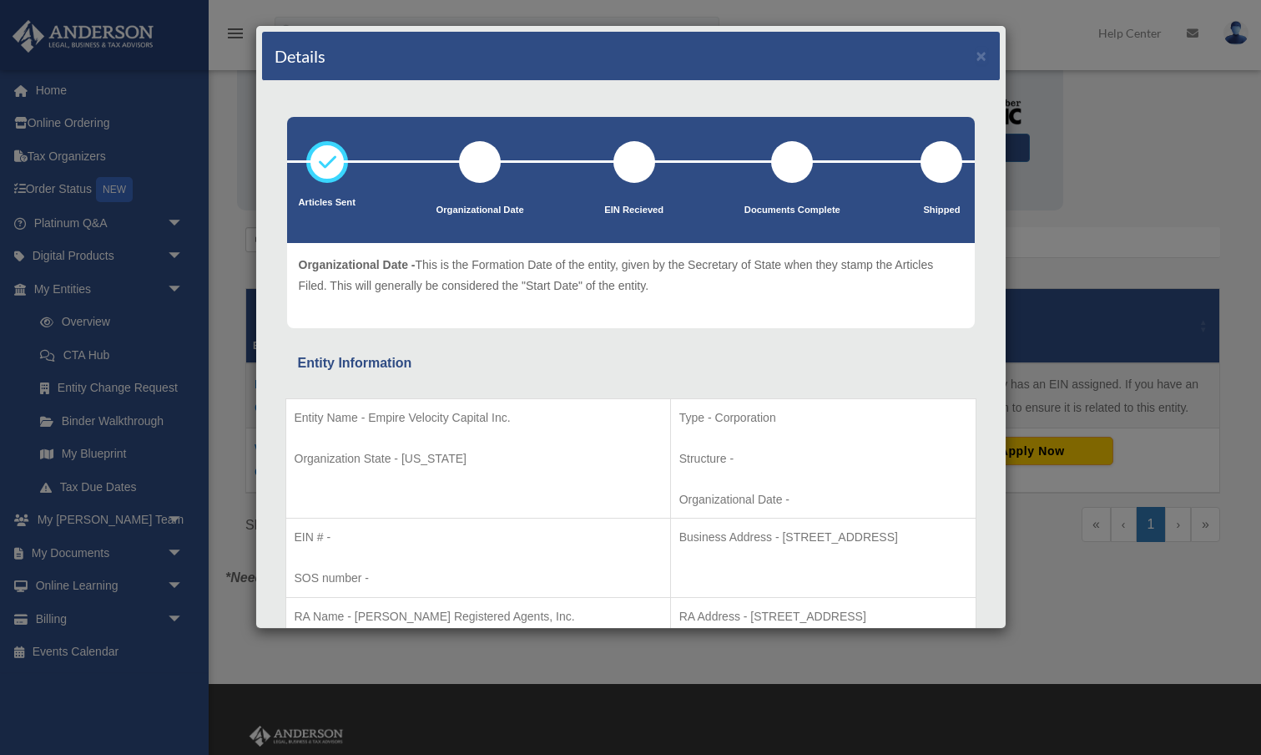
scroll to position [0, 0]
click at [982, 54] on button "×" at bounding box center [982, 56] width 11 height 18
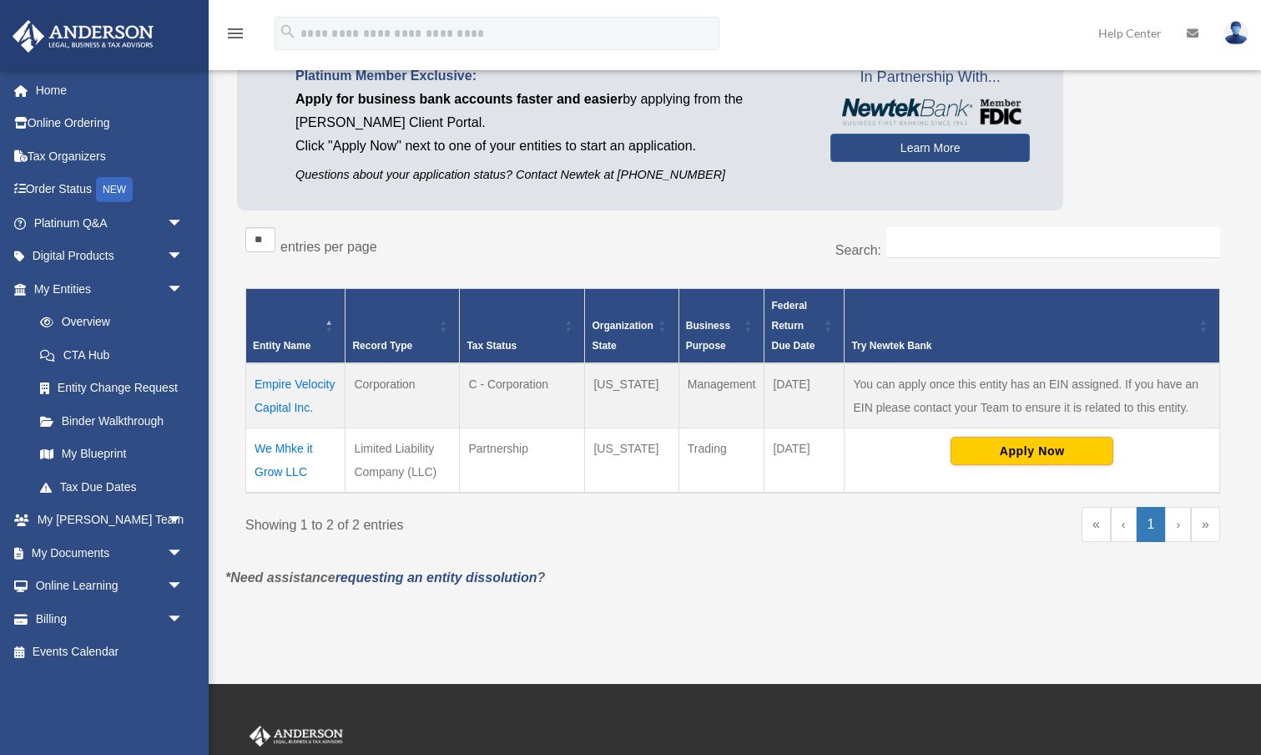
click at [301, 468] on td "We Mhke it Grow LLC" at bounding box center [295, 460] width 99 height 65
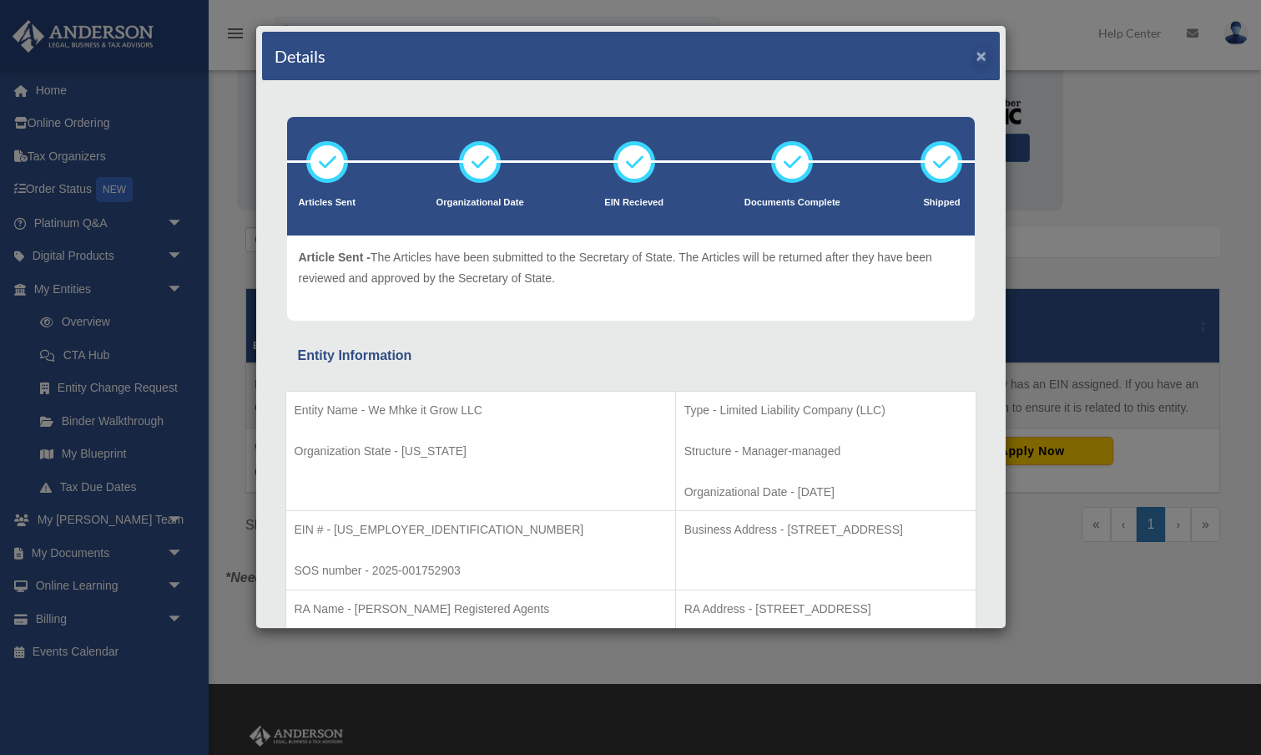
click at [983, 55] on button "×" at bounding box center [982, 56] width 11 height 18
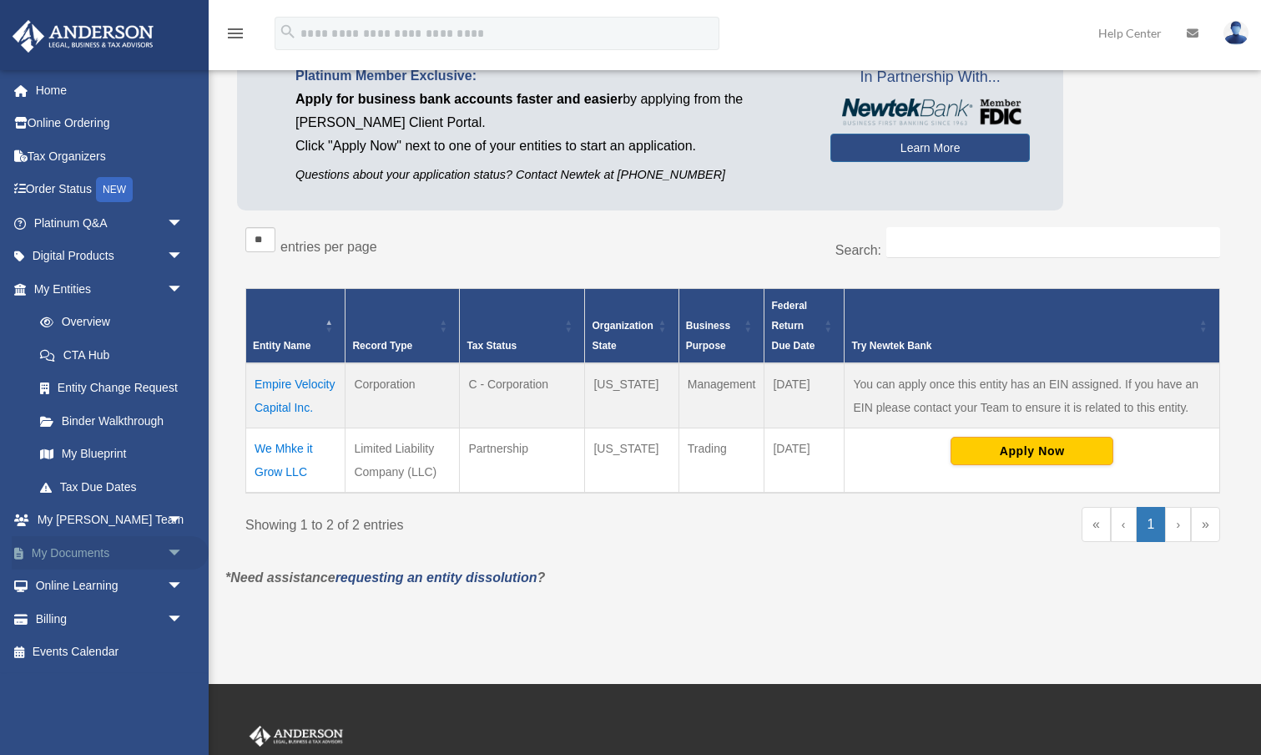
click at [93, 548] on link "My Documents arrow_drop_down" at bounding box center [110, 552] width 197 height 33
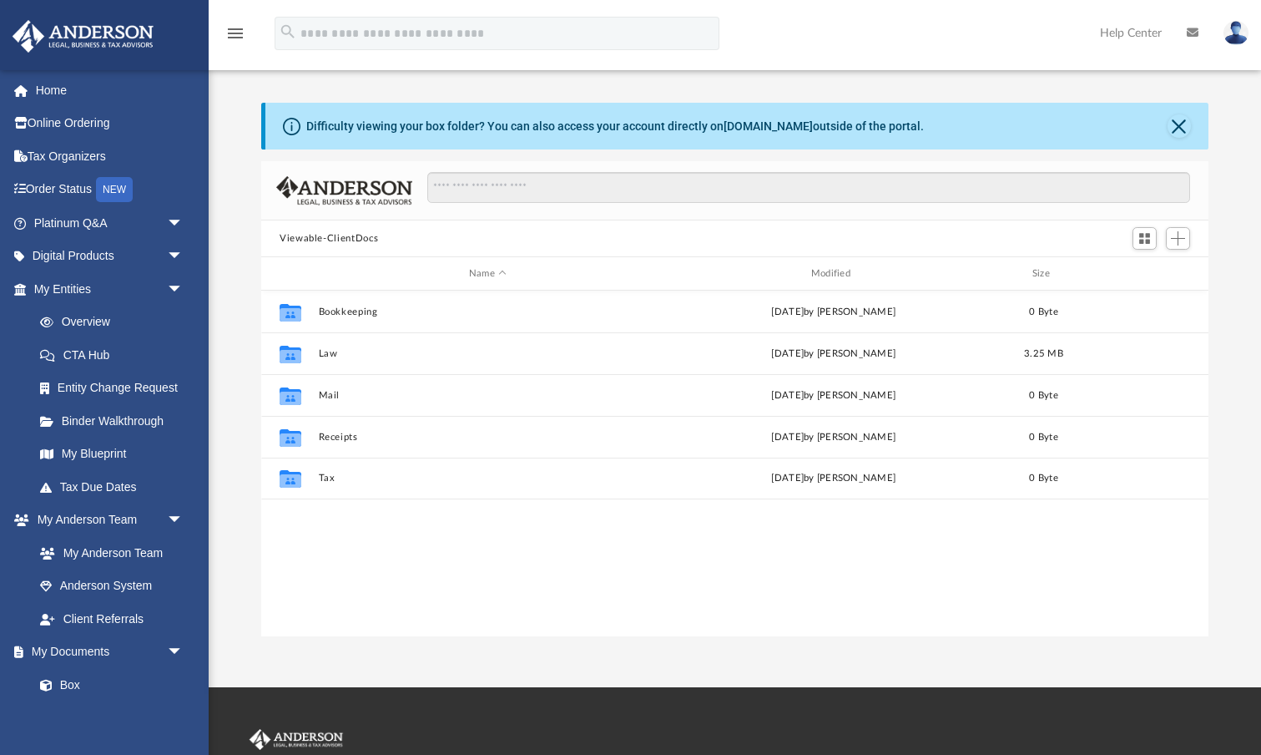
scroll to position [380, 948]
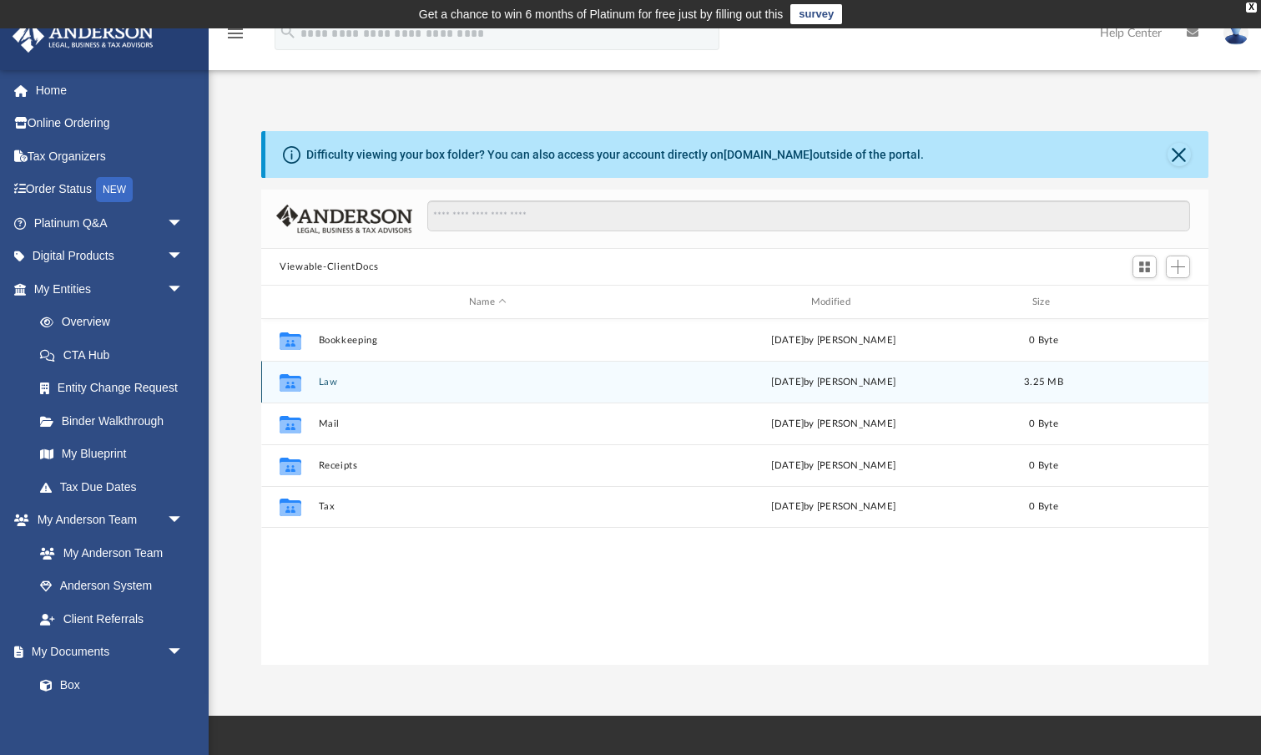
click at [336, 382] on button "Law" at bounding box center [488, 382] width 339 height 11
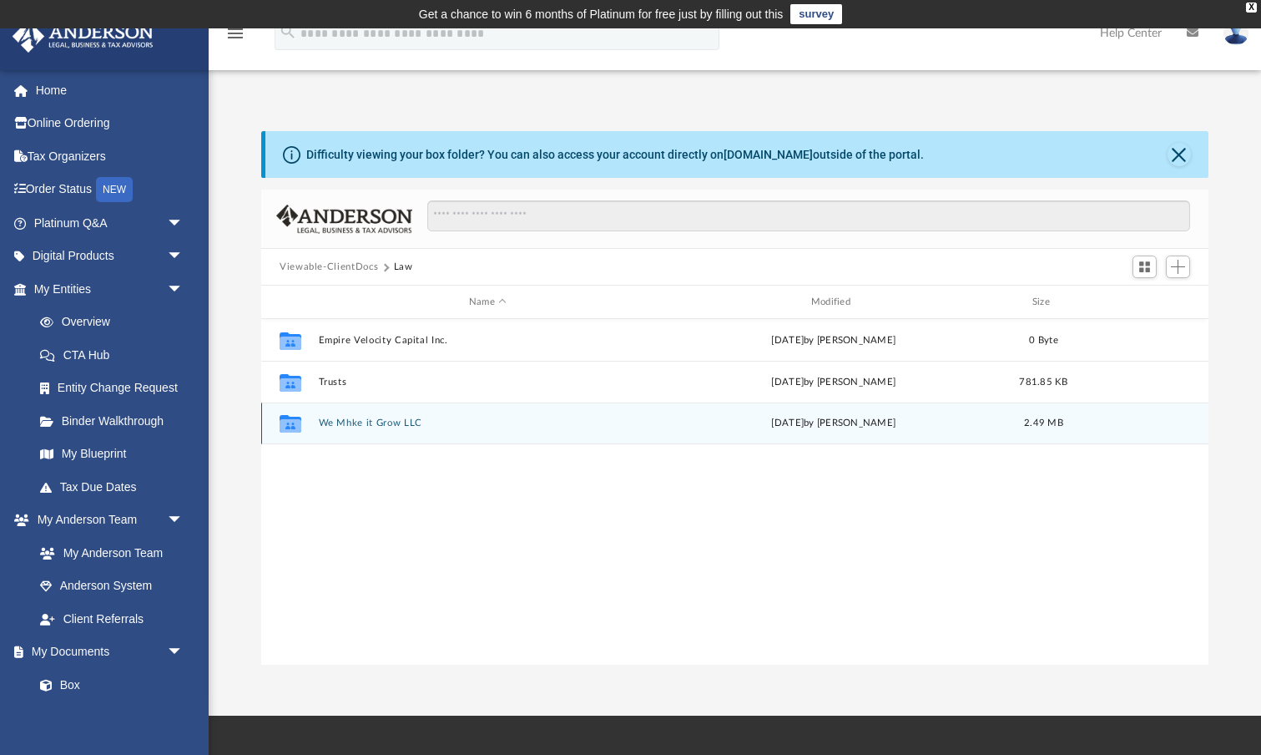
click at [357, 424] on button "We Mhke it Grow LLC" at bounding box center [488, 422] width 339 height 11
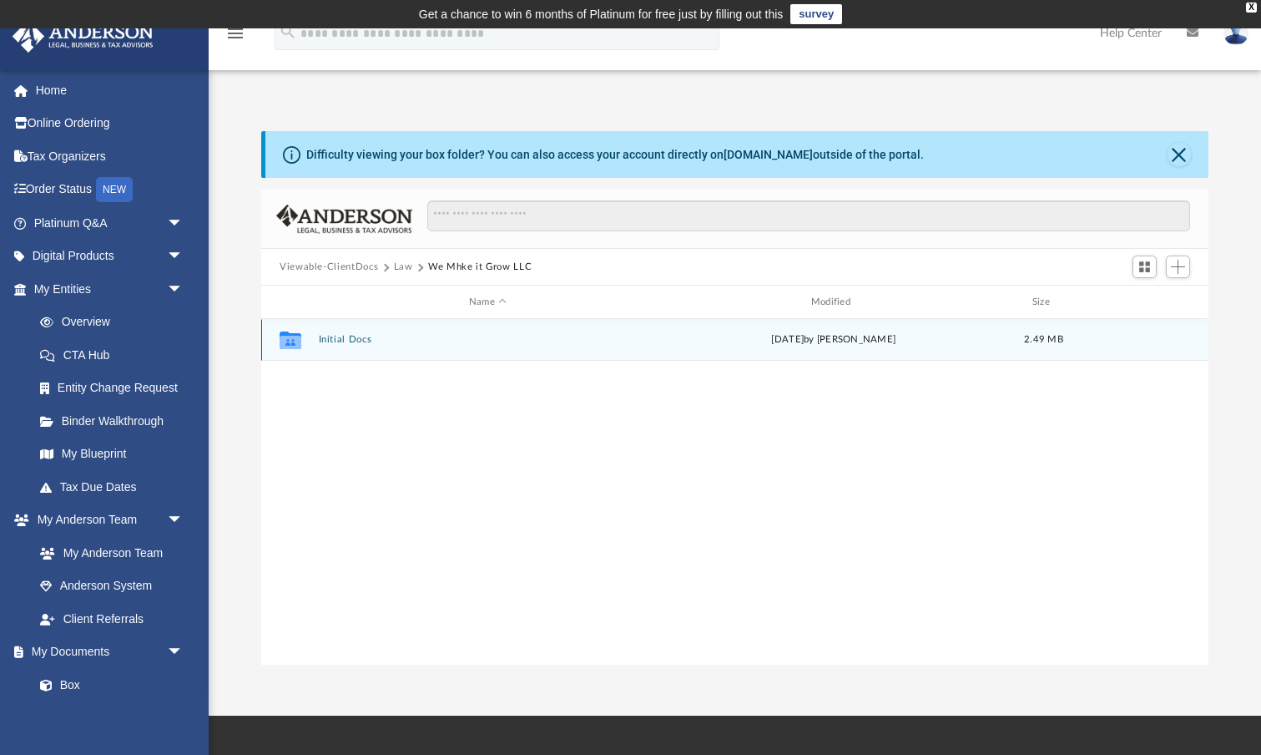
click at [361, 340] on button "Initial Docs" at bounding box center [488, 339] width 339 height 11
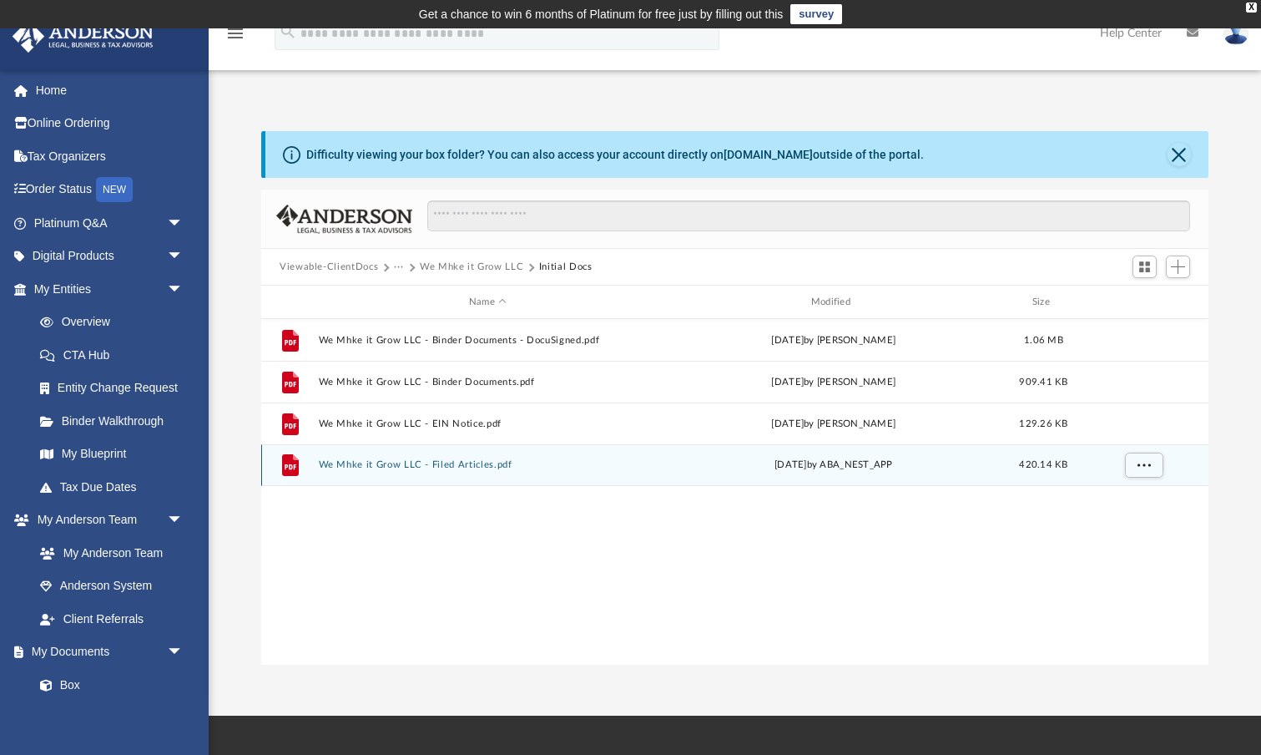
click at [495, 465] on button "We Mhke it Grow LLC - Filed Articles.pdf" at bounding box center [488, 464] width 339 height 11
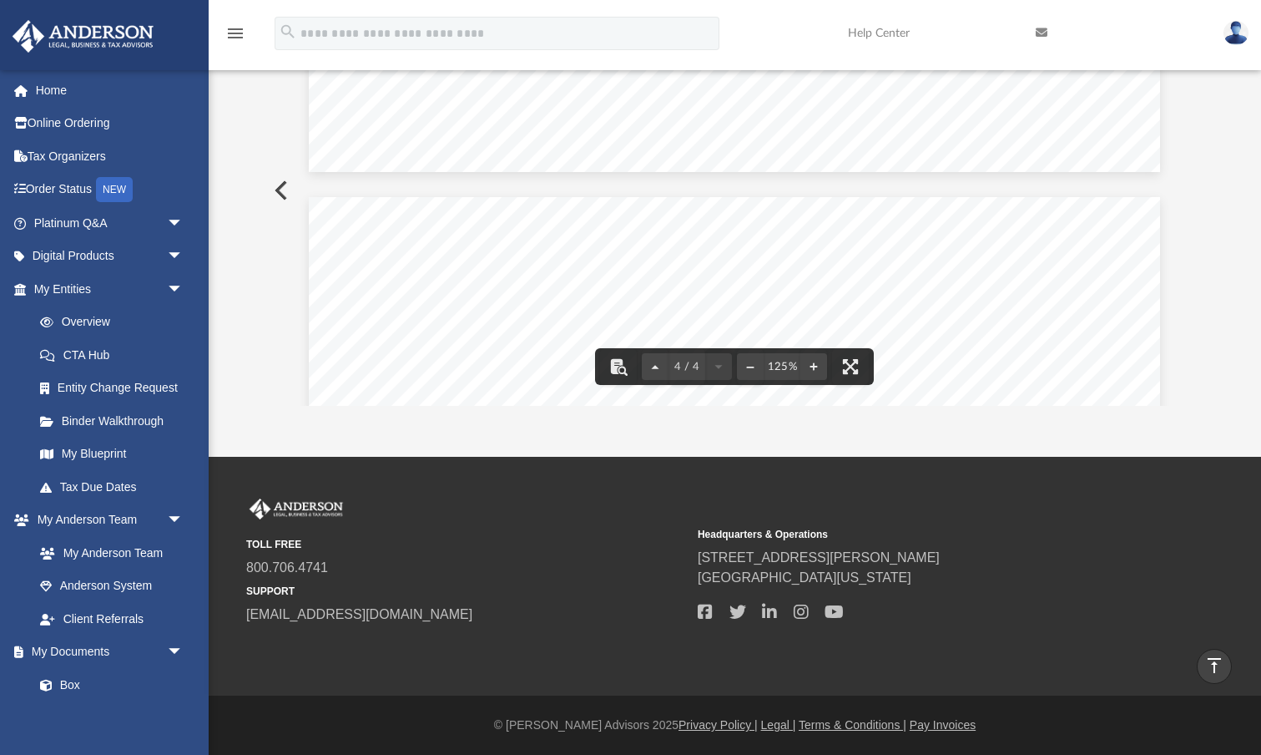
scroll to position [3147, 0]
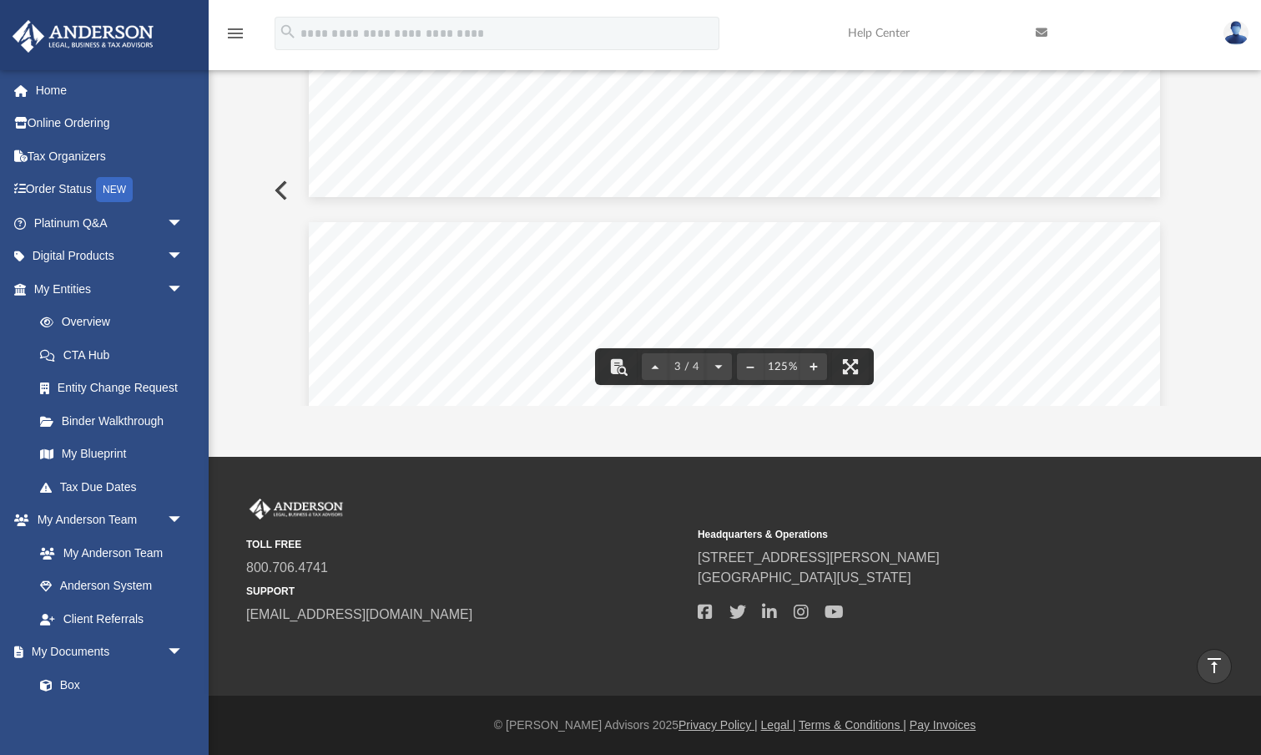
click at [276, 187] on button "Preview" at bounding box center [279, 190] width 37 height 47
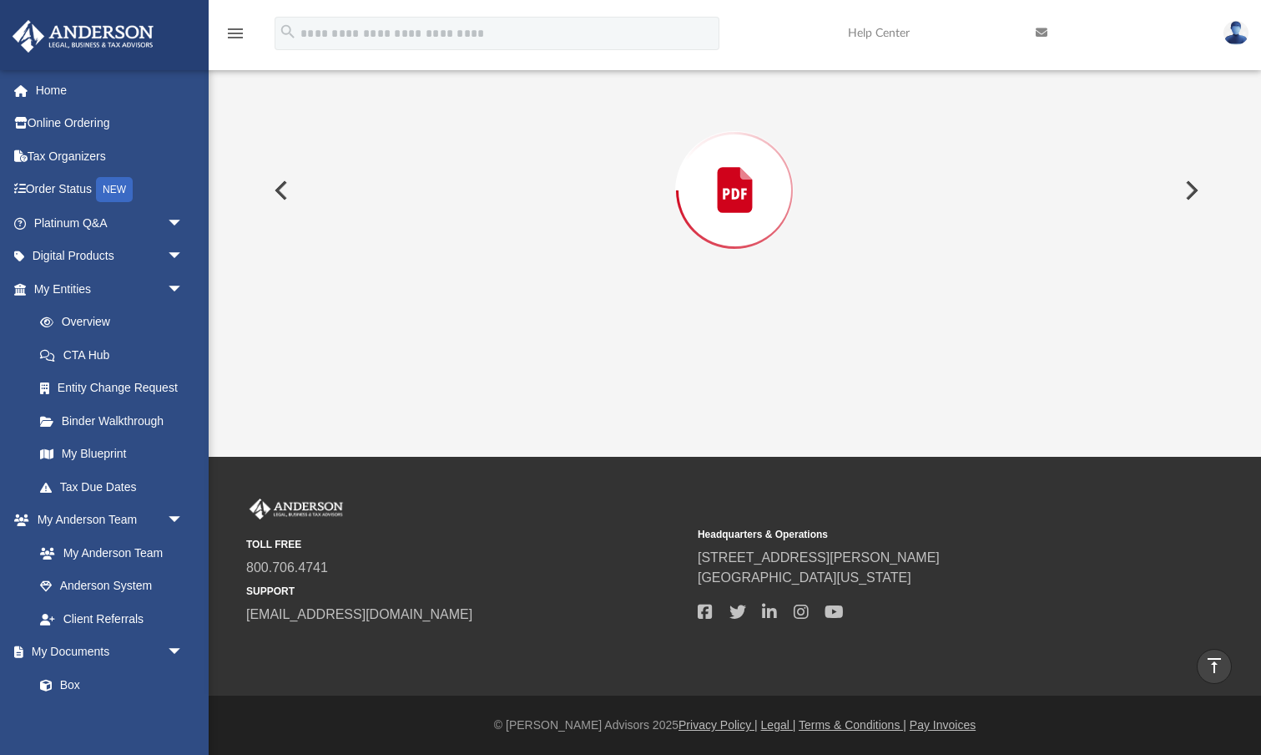
scroll to position [234, 0]
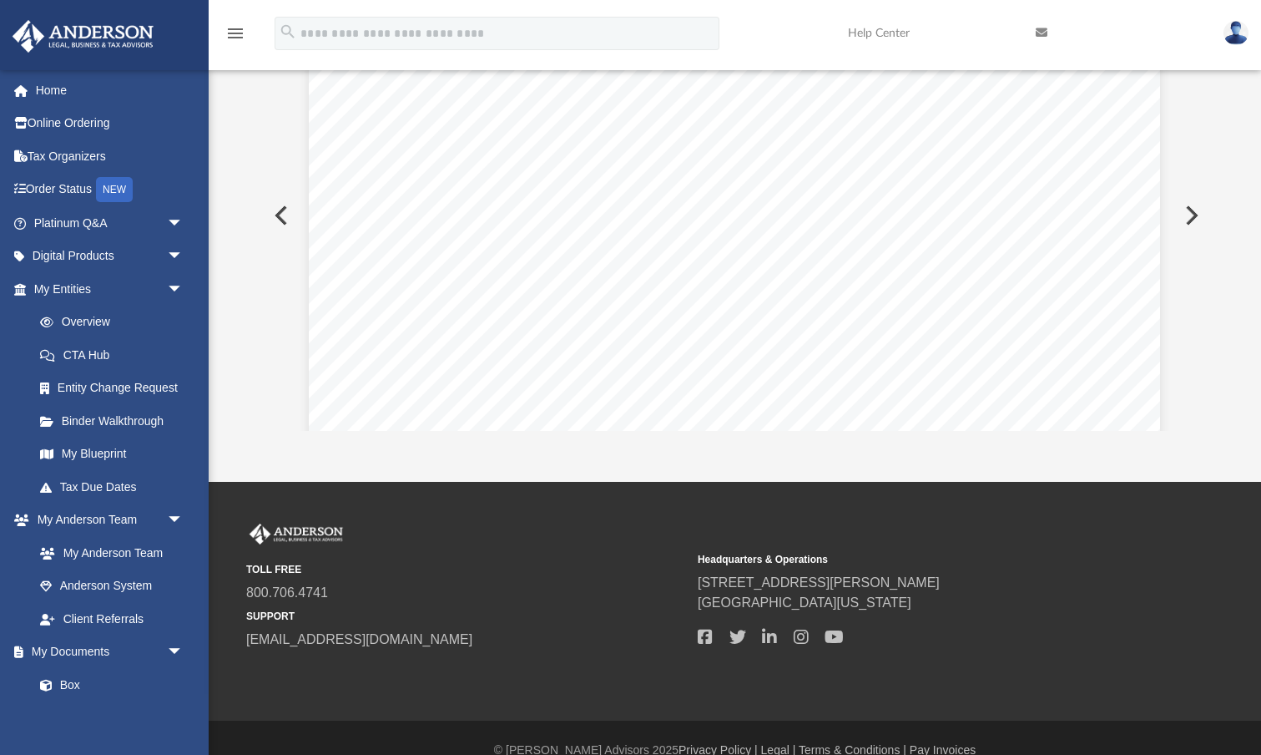
click at [283, 212] on button "Preview" at bounding box center [279, 215] width 37 height 47
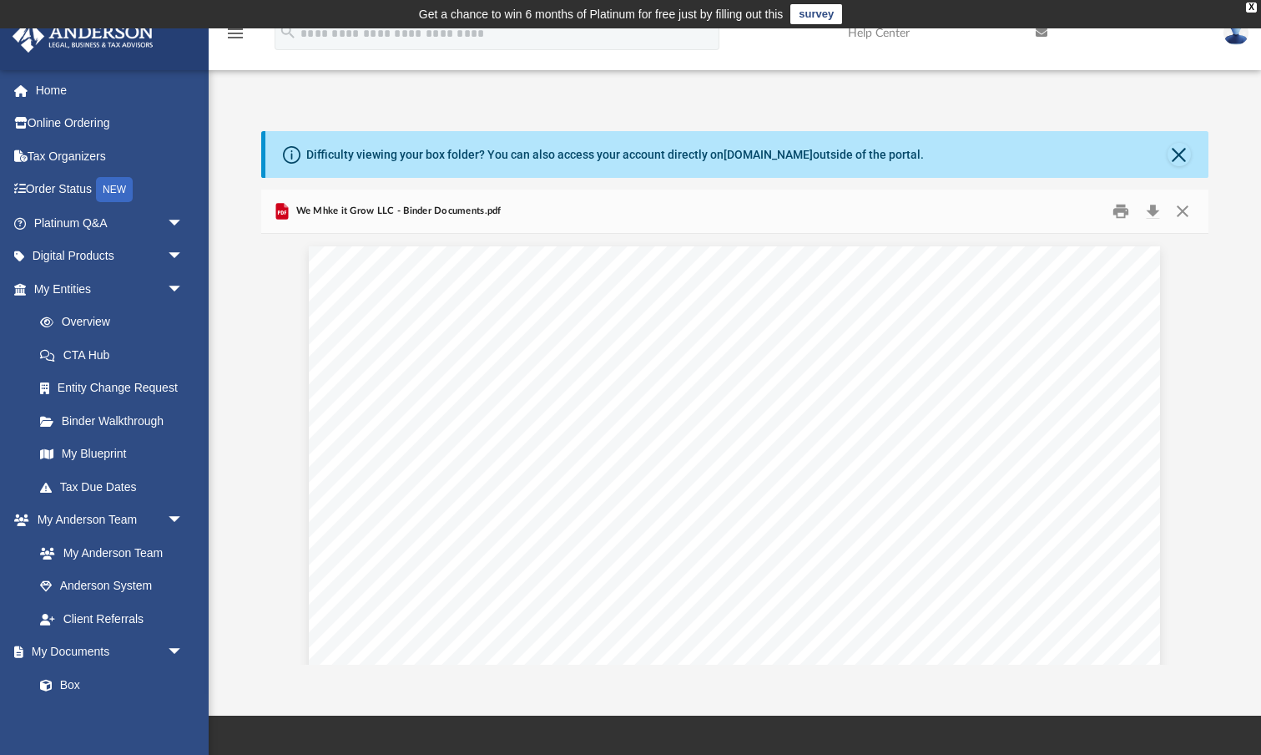
scroll to position [0, 0]
click at [1180, 155] on button "Close" at bounding box center [1179, 154] width 23 height 23
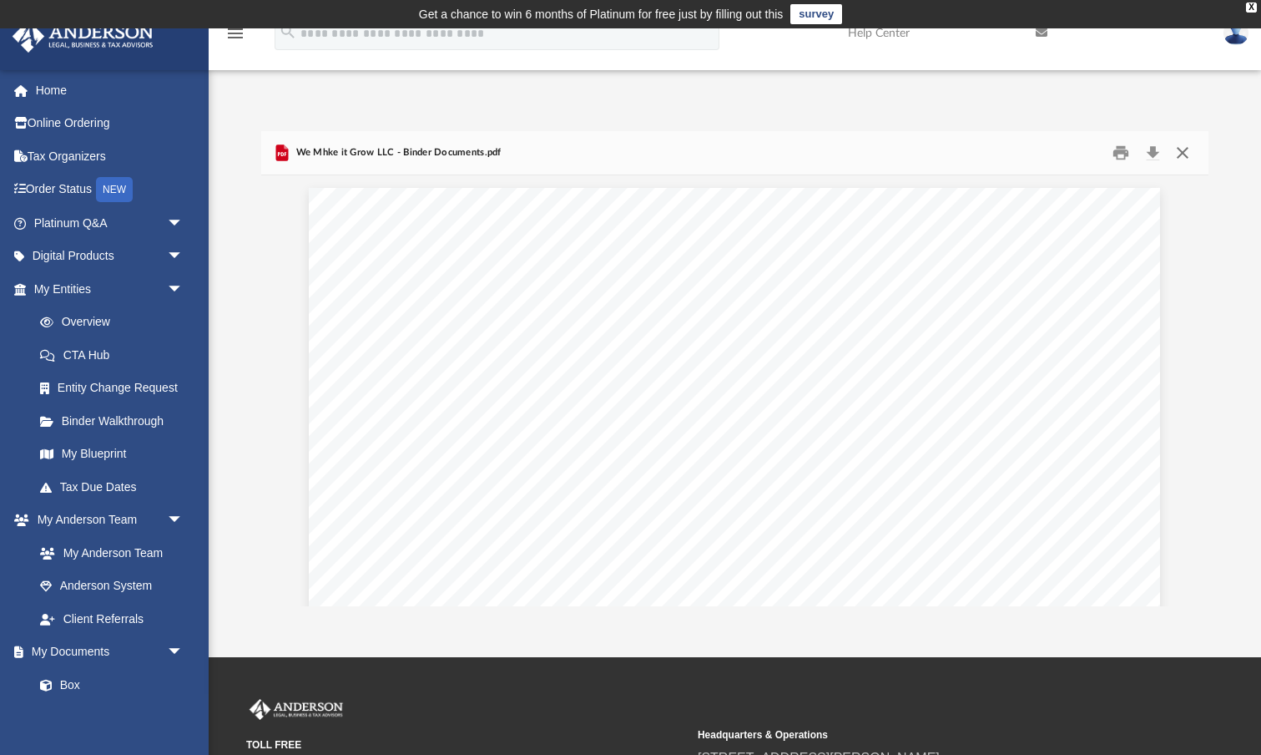
click at [1183, 150] on button "Close" at bounding box center [1183, 153] width 30 height 26
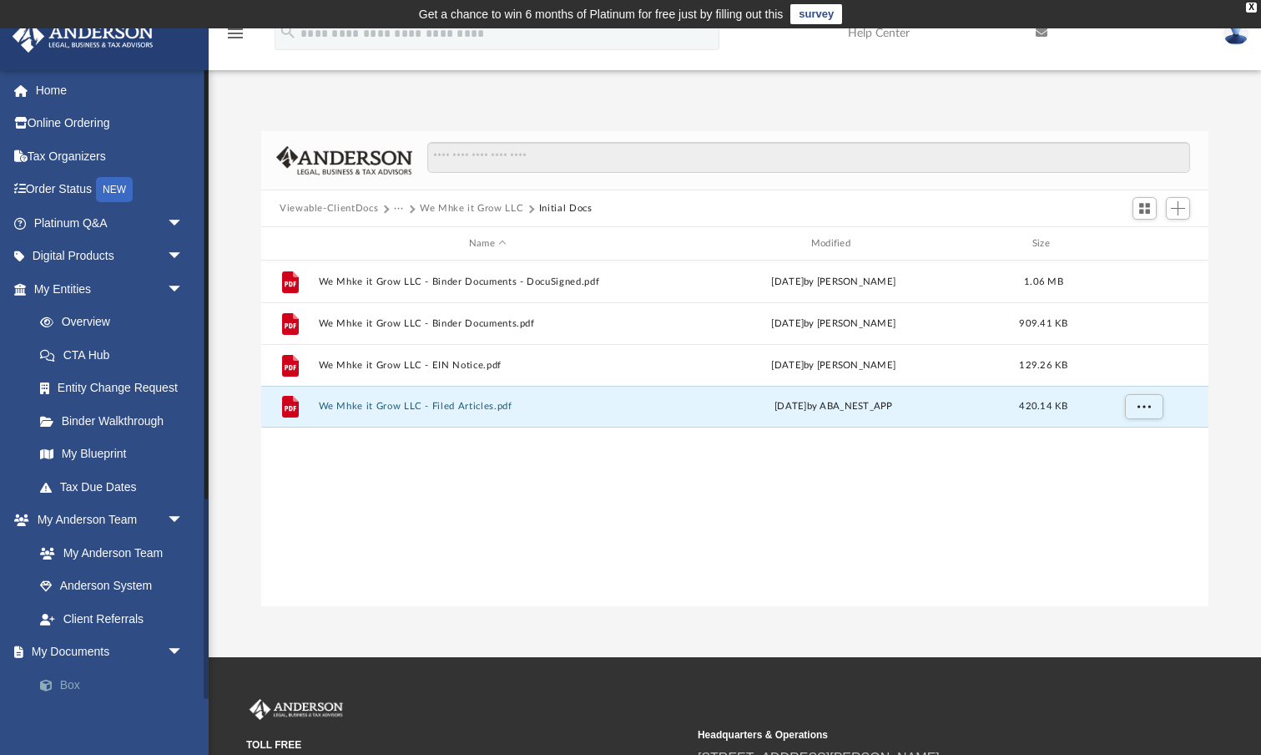
click at [68, 680] on link "Box" at bounding box center [115, 684] width 185 height 33
click at [357, 210] on button "Viewable-ClientDocs" at bounding box center [329, 208] width 99 height 15
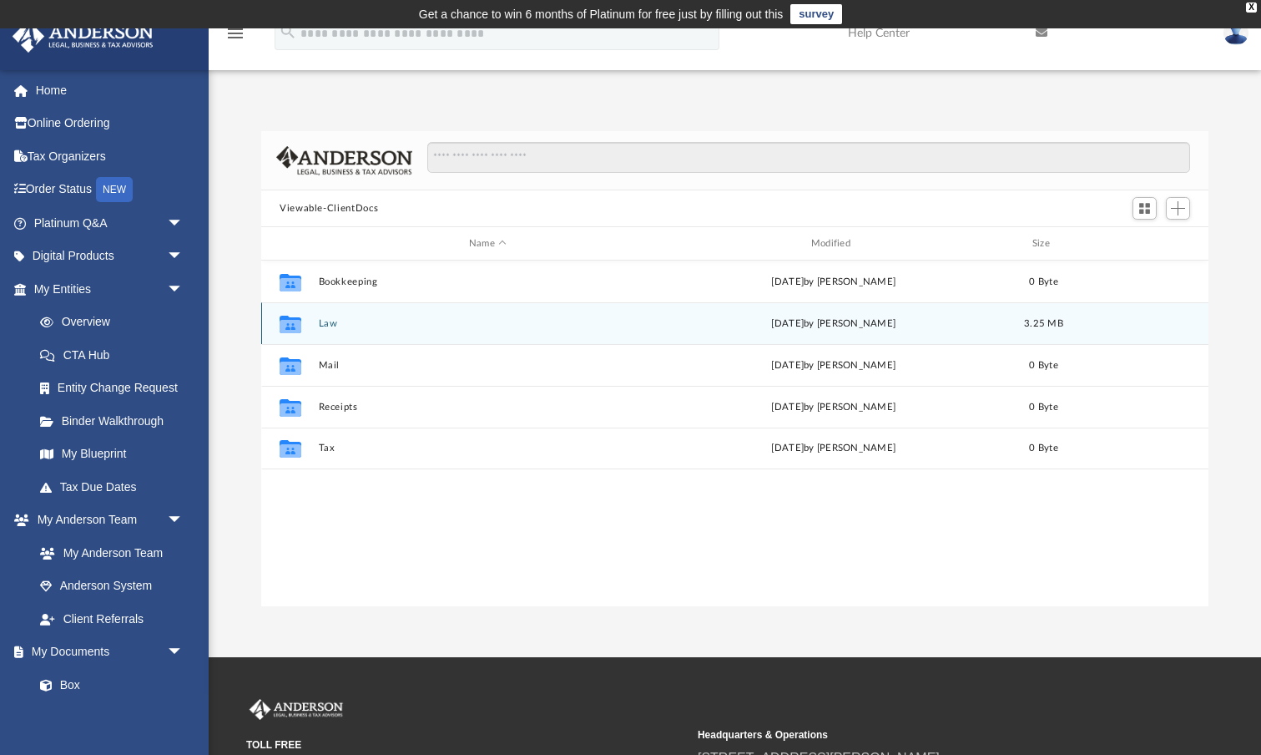
click at [331, 326] on button "Law" at bounding box center [488, 323] width 339 height 11
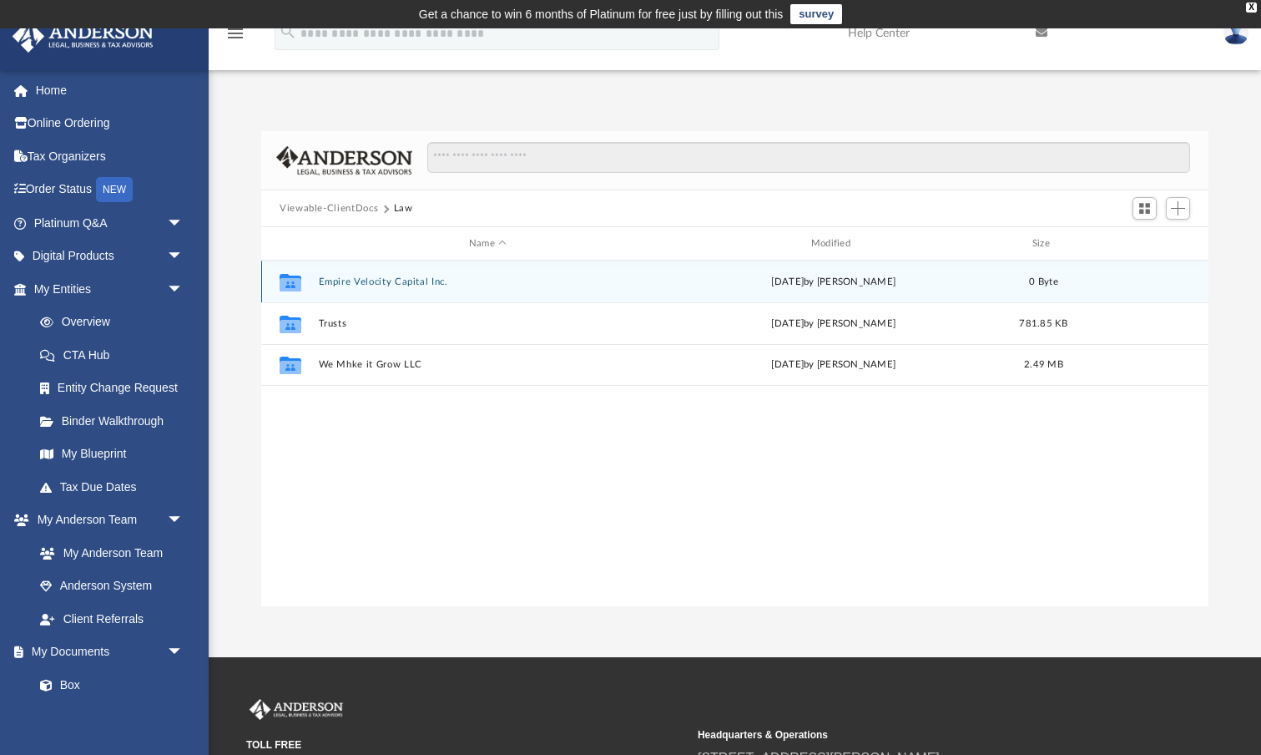
click at [359, 279] on button "Empire Velocity Capital Inc." at bounding box center [488, 281] width 339 height 11
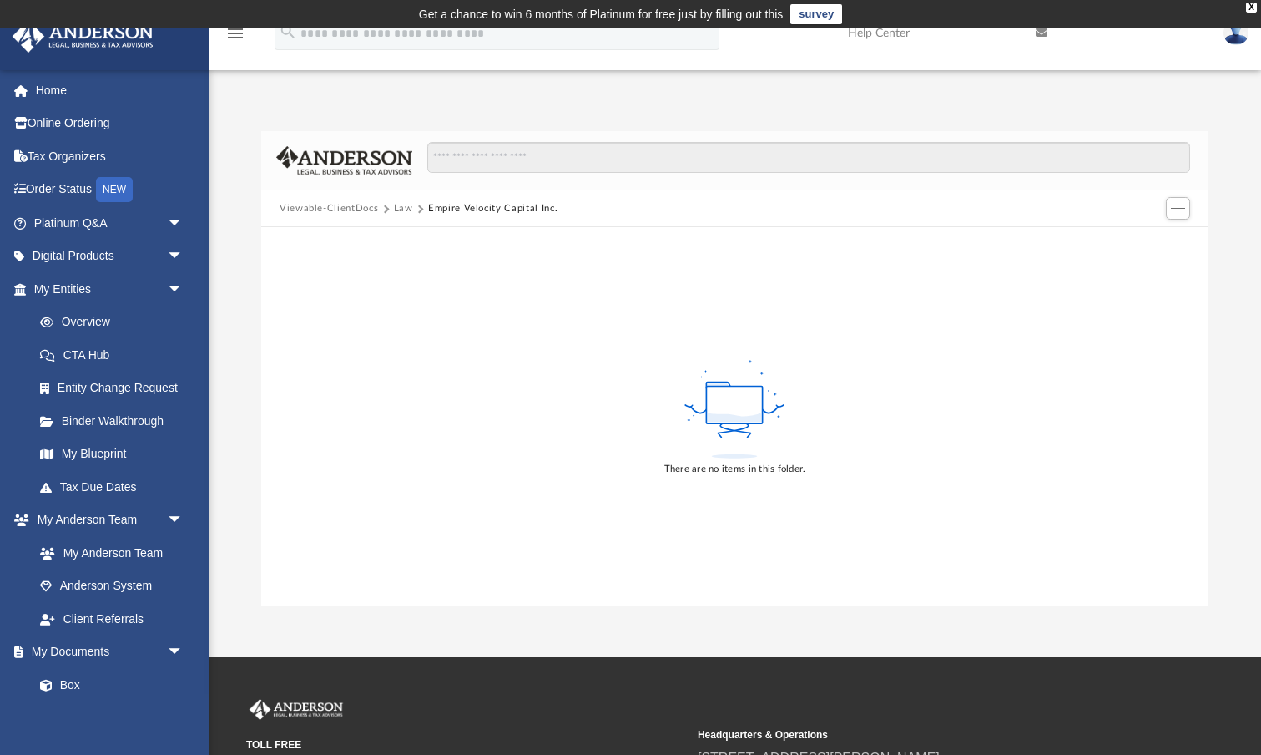
click at [314, 210] on button "Viewable-ClientDocs" at bounding box center [329, 208] width 99 height 15
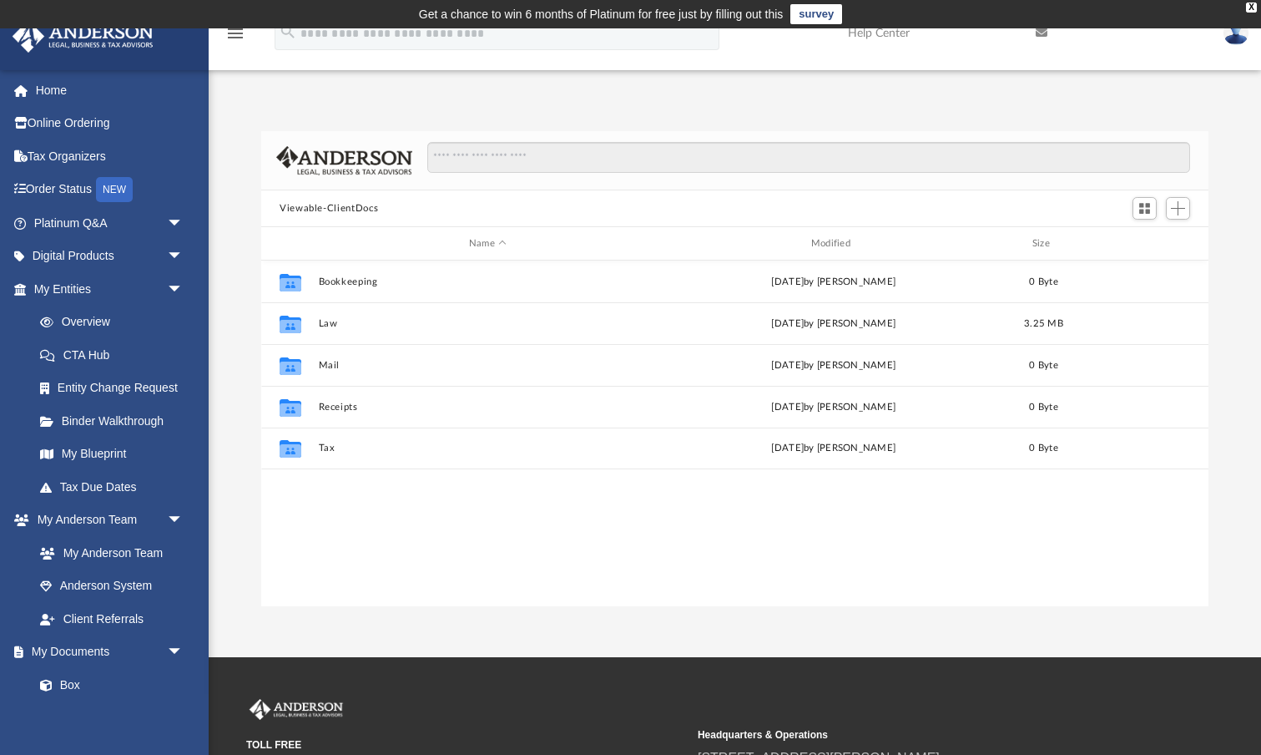
scroll to position [1, 1]
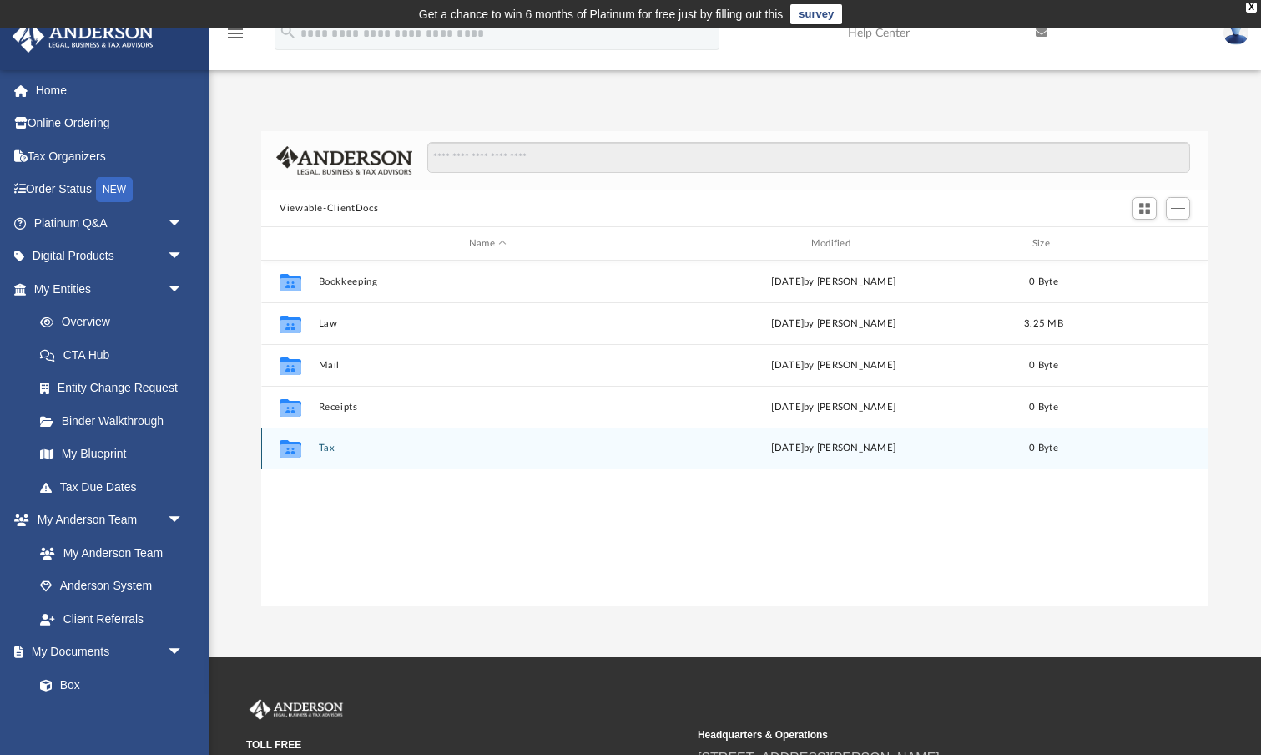
click at [323, 447] on button "Tax" at bounding box center [488, 447] width 339 height 11
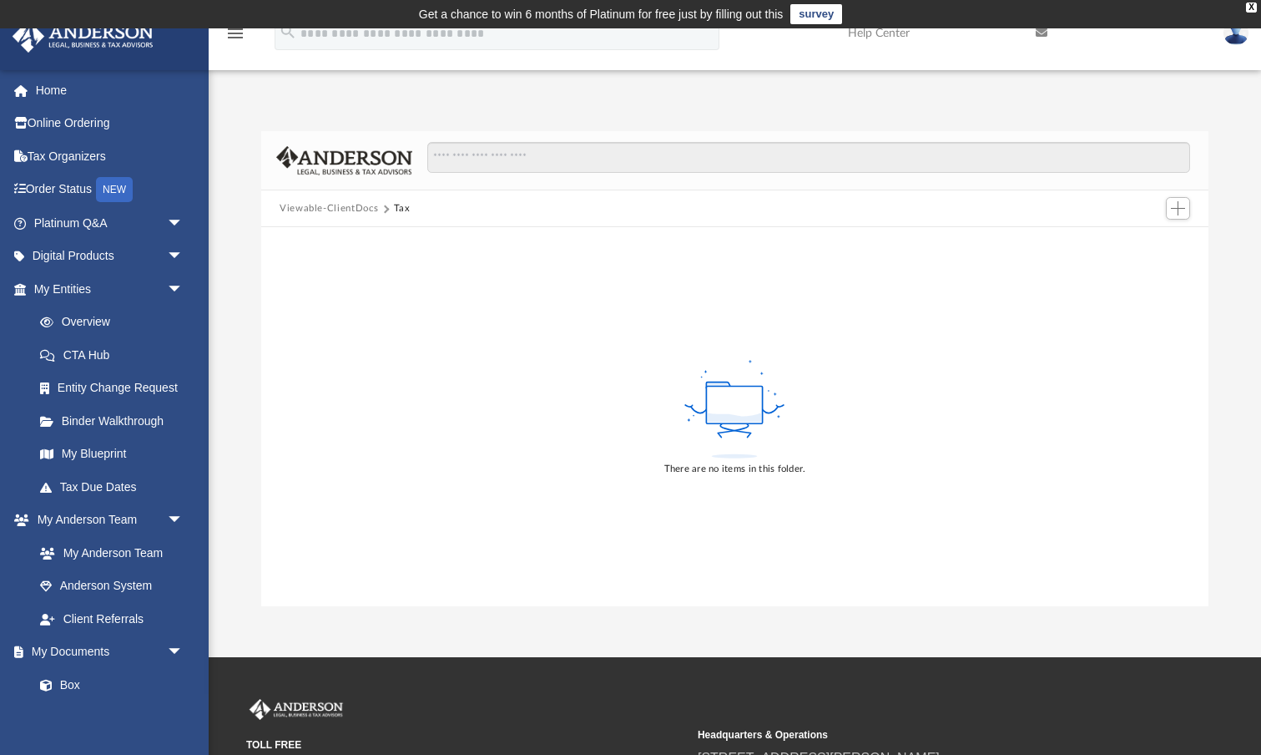
click at [346, 206] on button "Viewable-ClientDocs" at bounding box center [329, 208] width 99 height 15
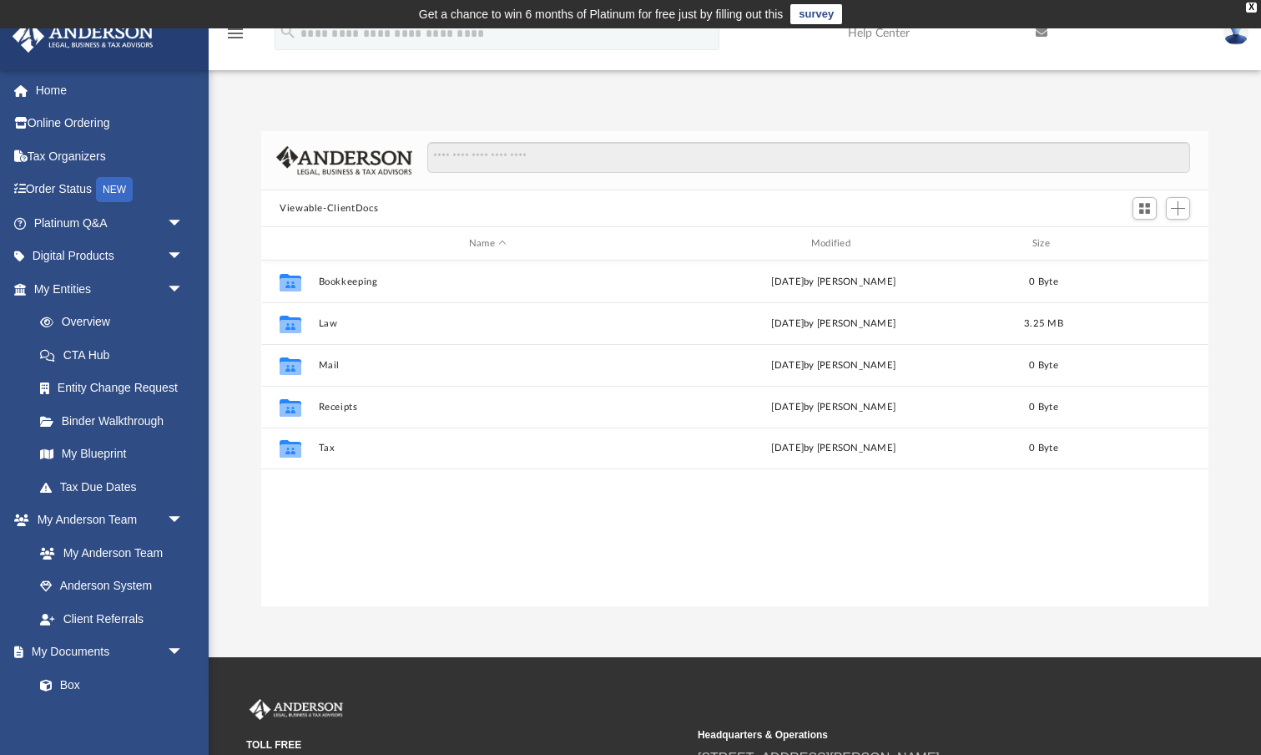
scroll to position [380, 948]
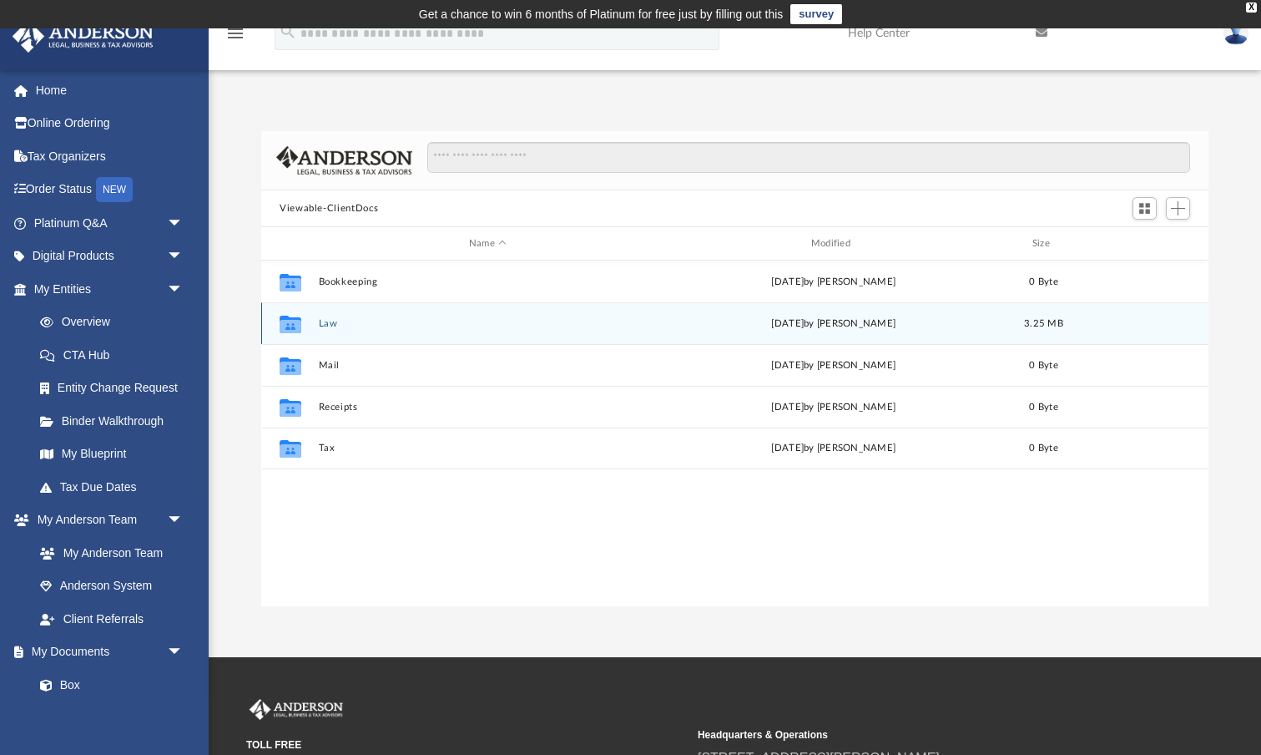
click at [297, 323] on icon "grid" at bounding box center [291, 325] width 22 height 13
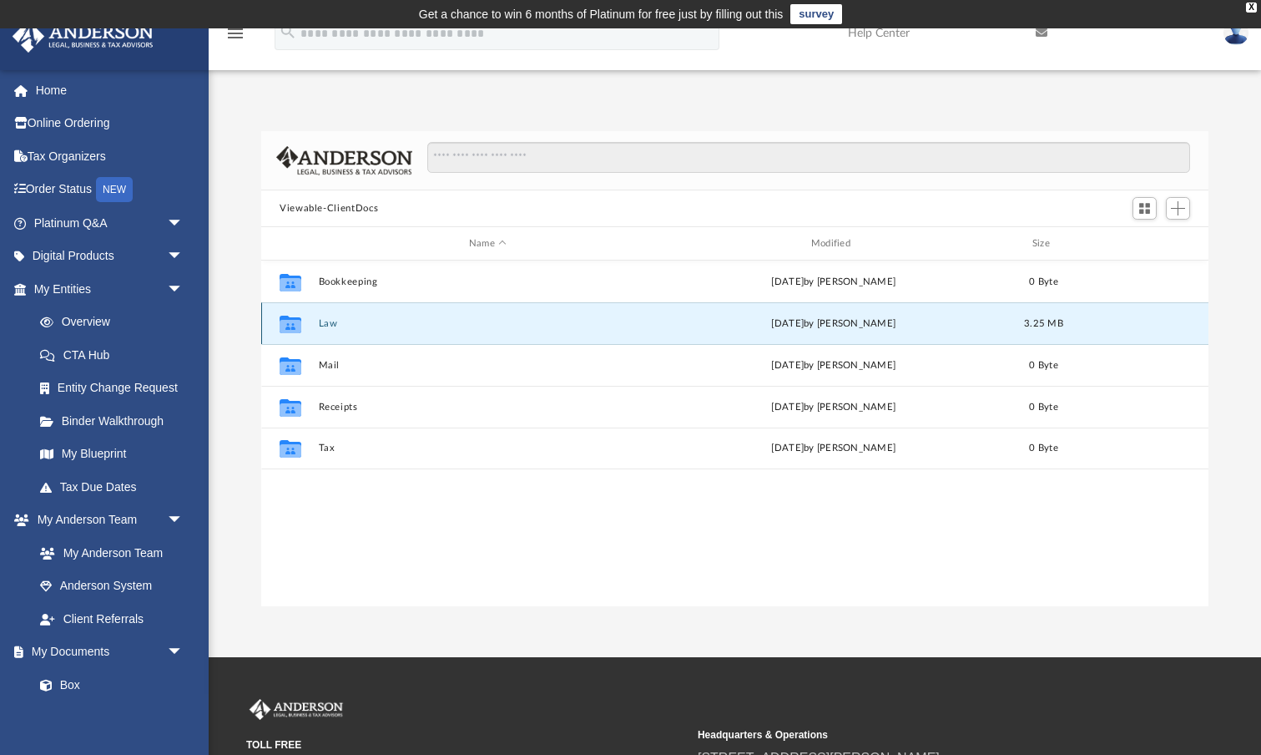
click at [331, 322] on button "Law" at bounding box center [488, 323] width 339 height 11
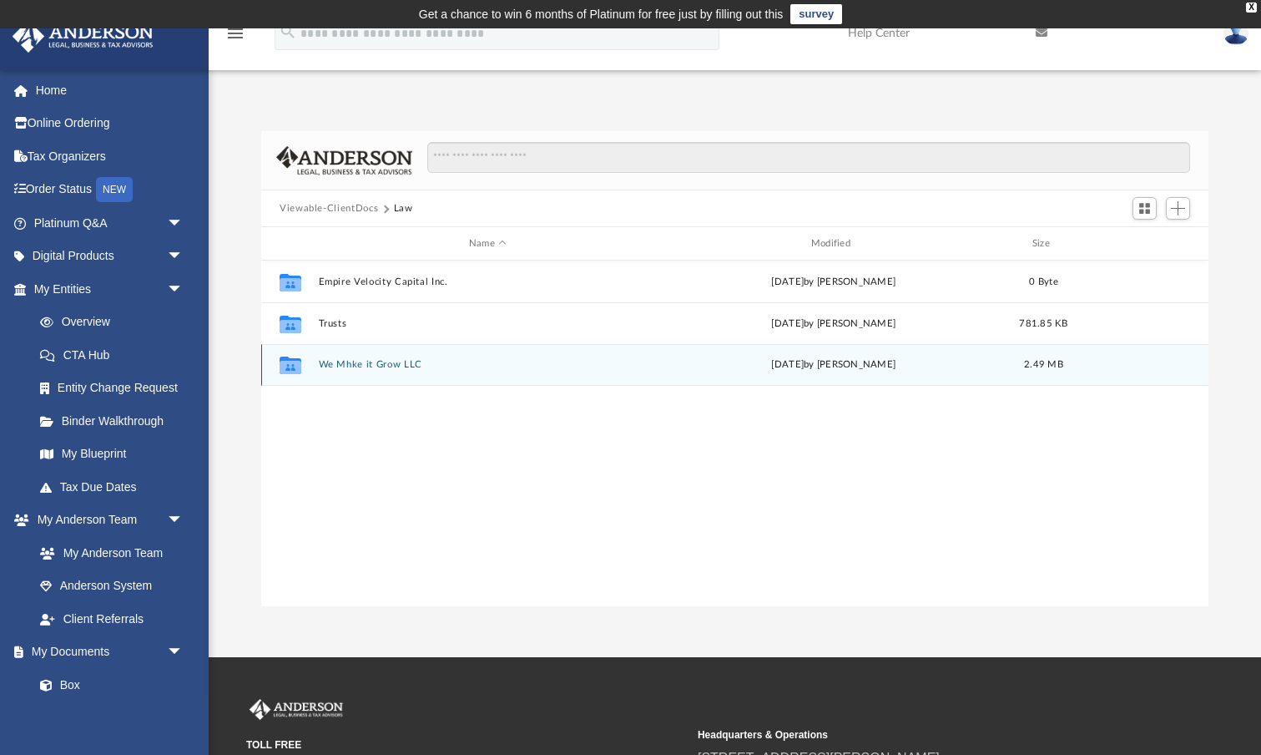
click at [355, 365] on button "We Mhke it Grow LLC" at bounding box center [488, 364] width 339 height 11
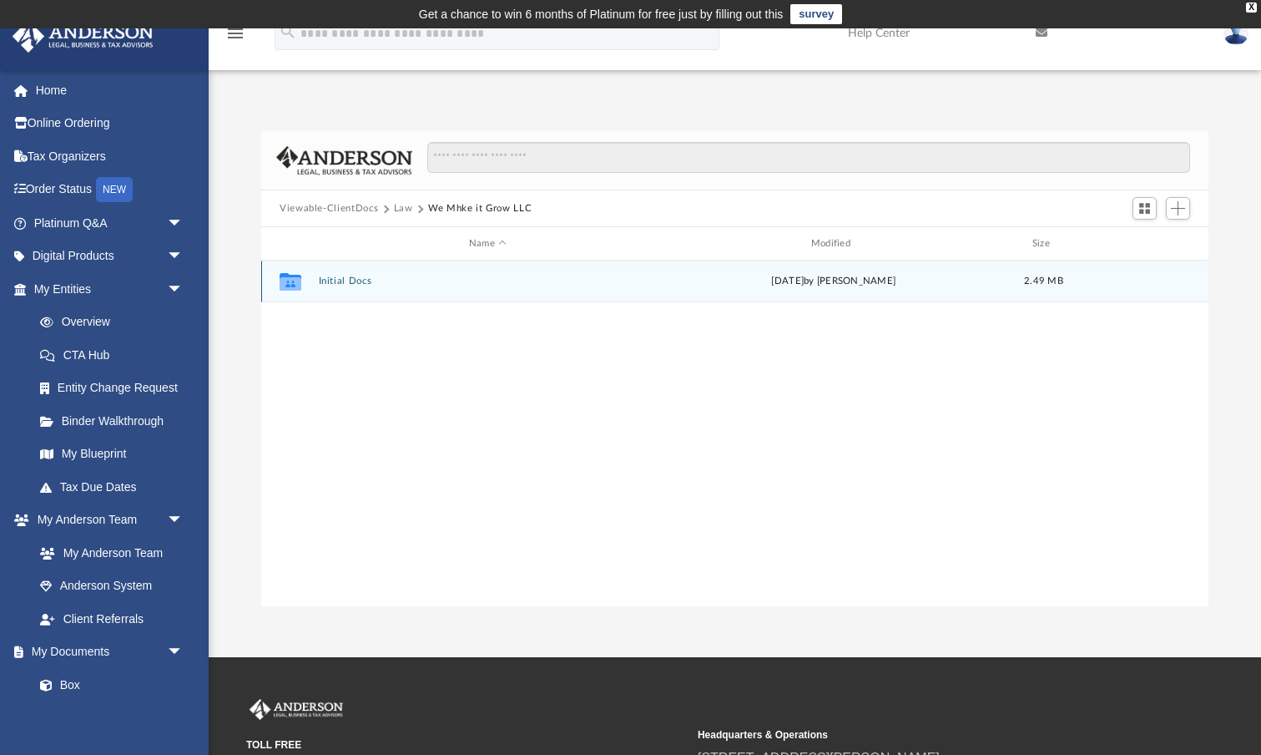
click at [352, 285] on button "Initial Docs" at bounding box center [488, 281] width 339 height 11
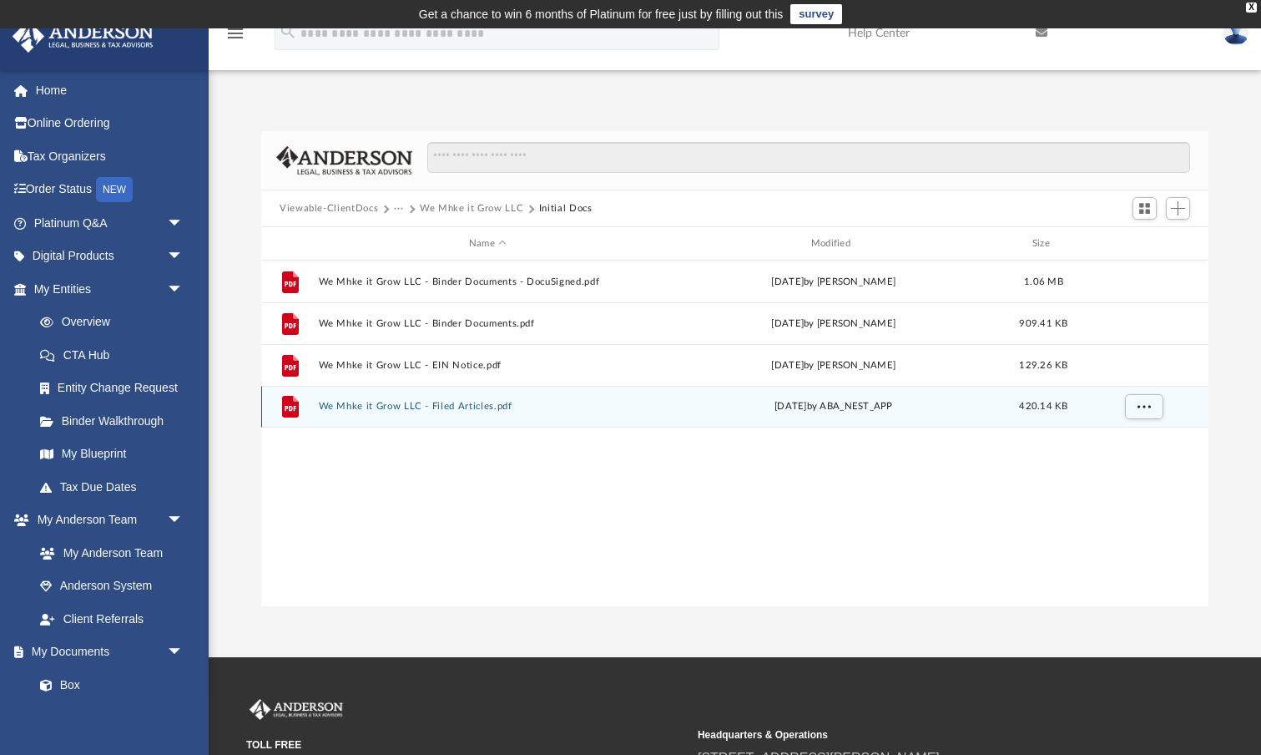
click at [459, 407] on button "We Mhke it Grow LLC - Filed Articles.pdf" at bounding box center [488, 406] width 339 height 11
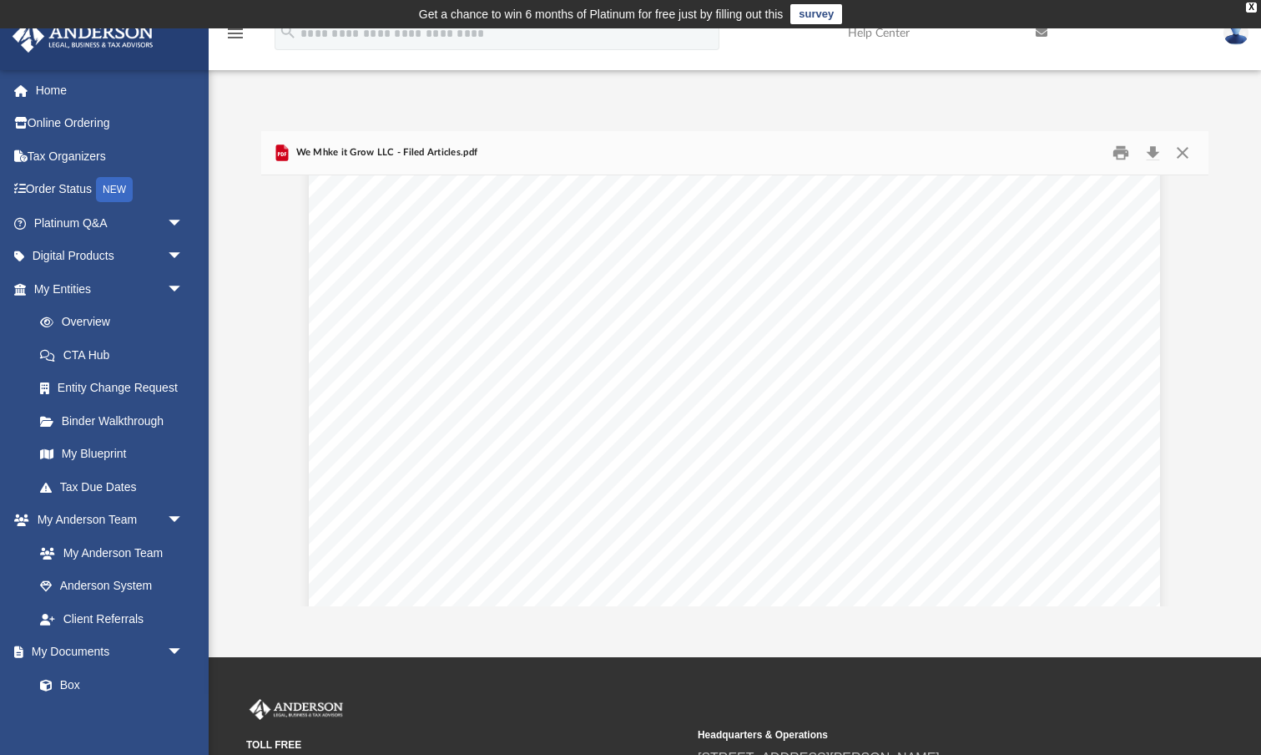
scroll to position [2068, 0]
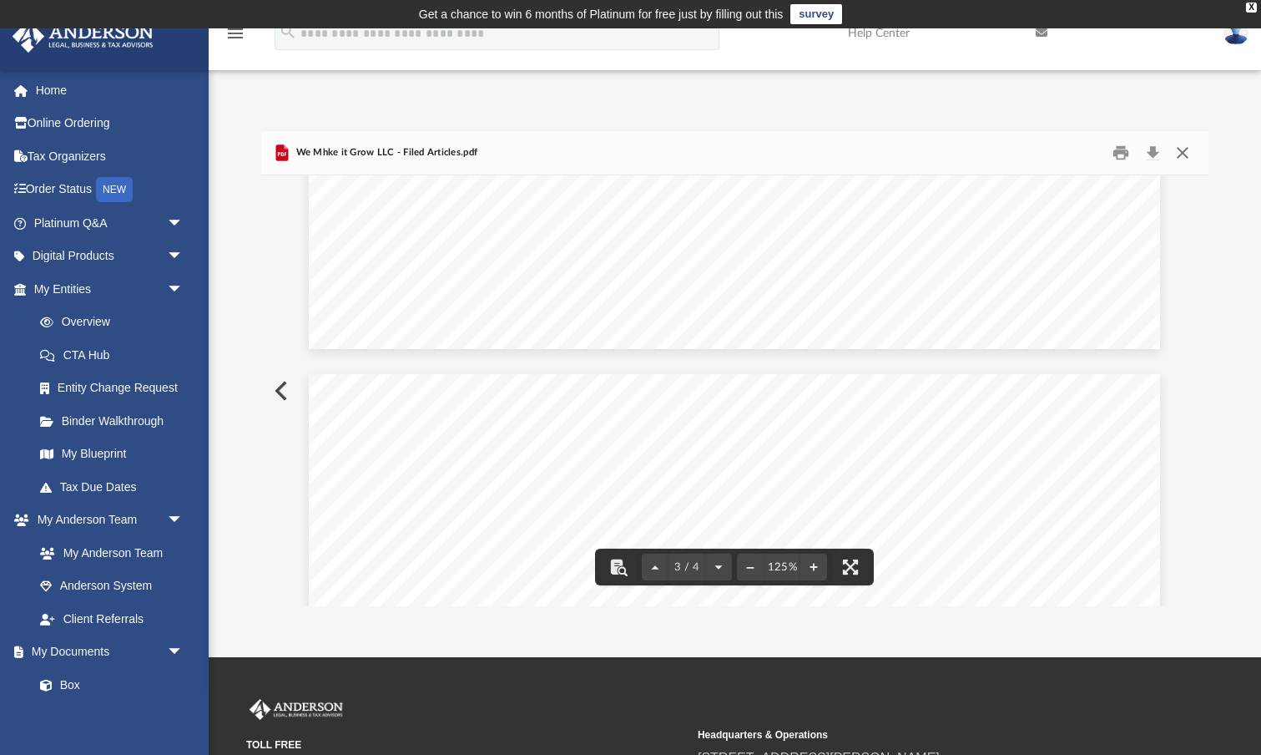
click at [1184, 146] on button "Close" at bounding box center [1183, 153] width 30 height 26
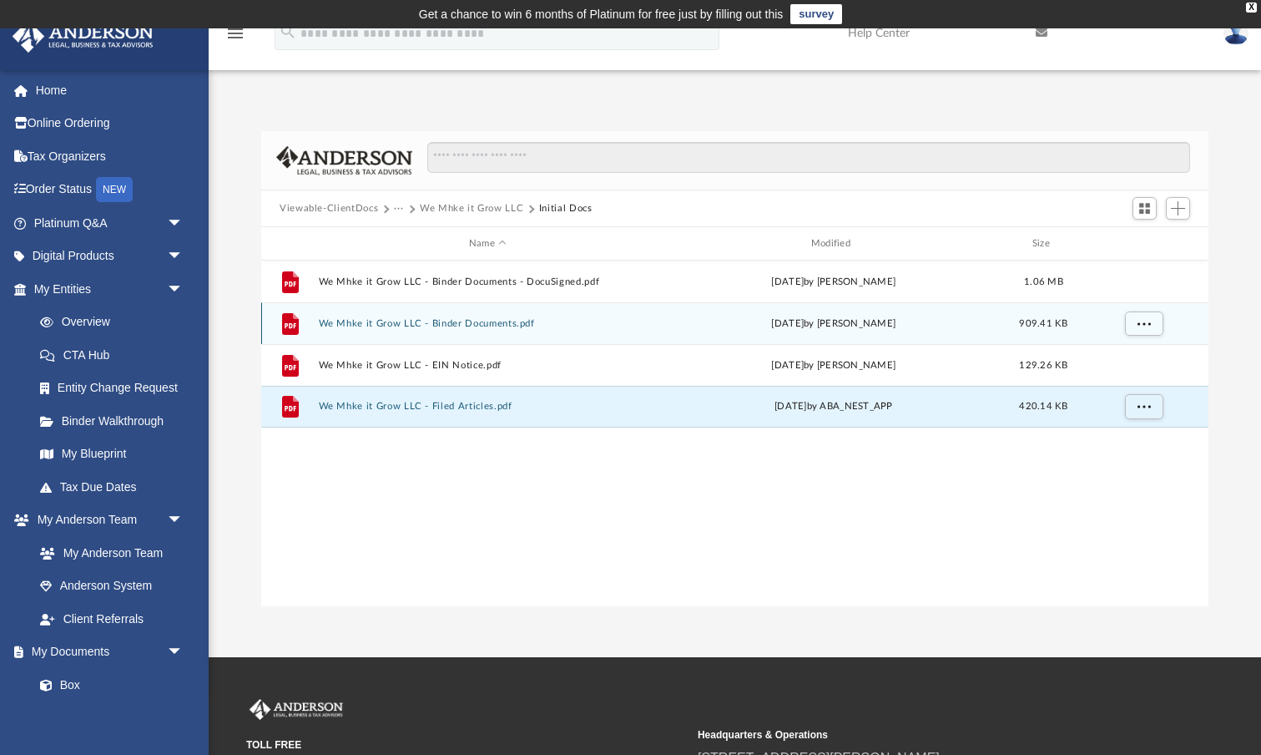
click at [425, 325] on button "We Mhke it Grow LLC - Binder Documents.pdf" at bounding box center [488, 323] width 339 height 11
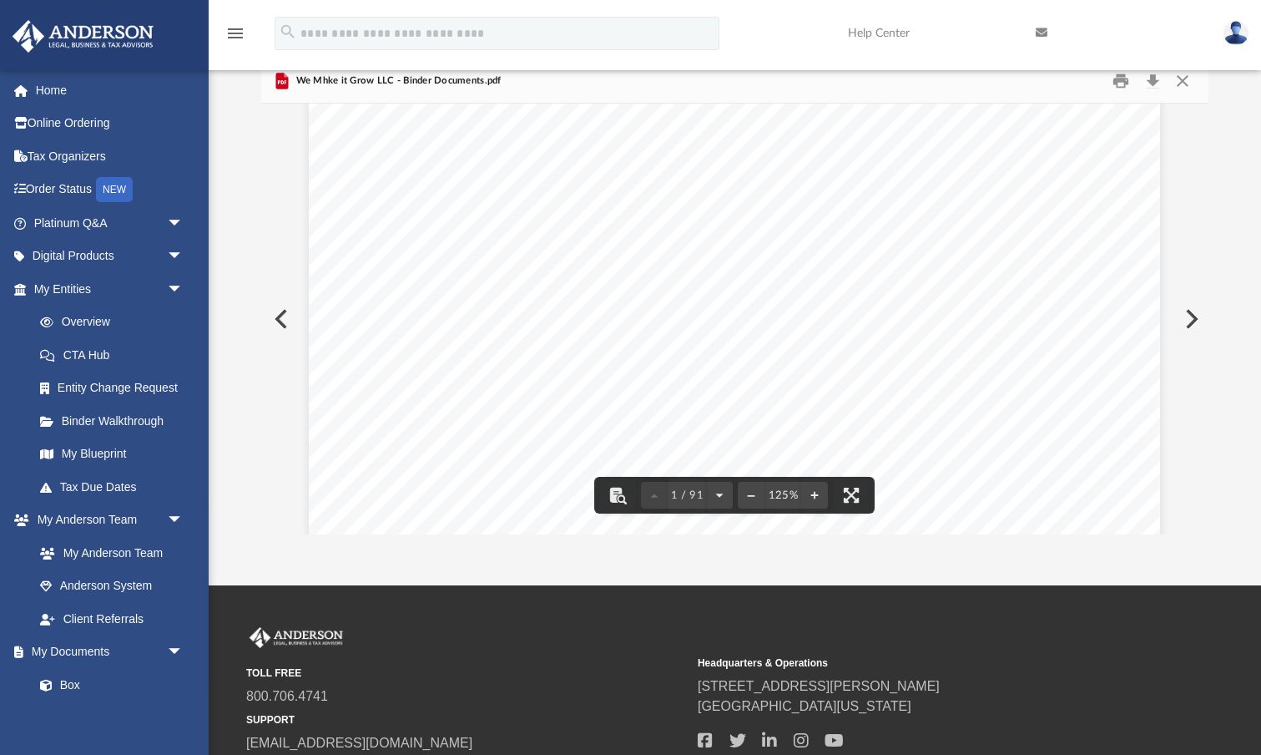
scroll to position [432, 0]
click at [852, 497] on button "File preview" at bounding box center [851, 495] width 37 height 37
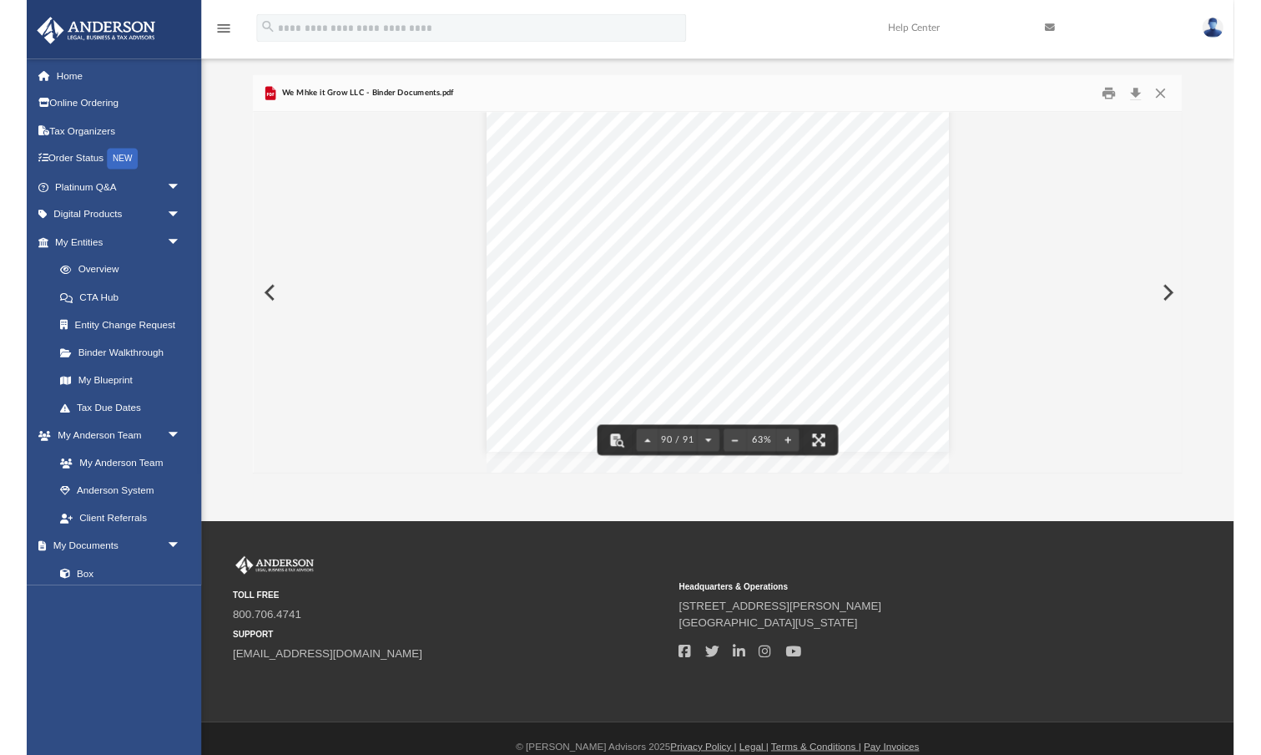
scroll to position [380, 948]
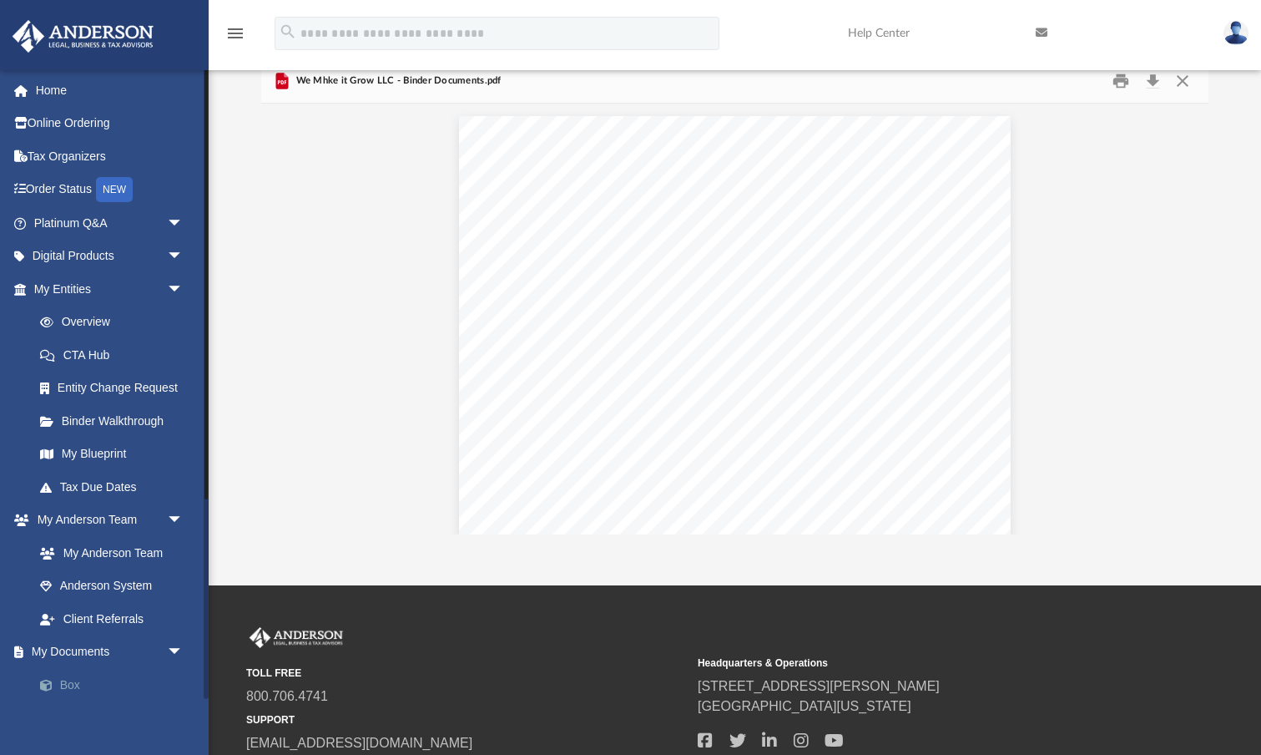
click at [91, 673] on link "Box" at bounding box center [115, 684] width 185 height 33
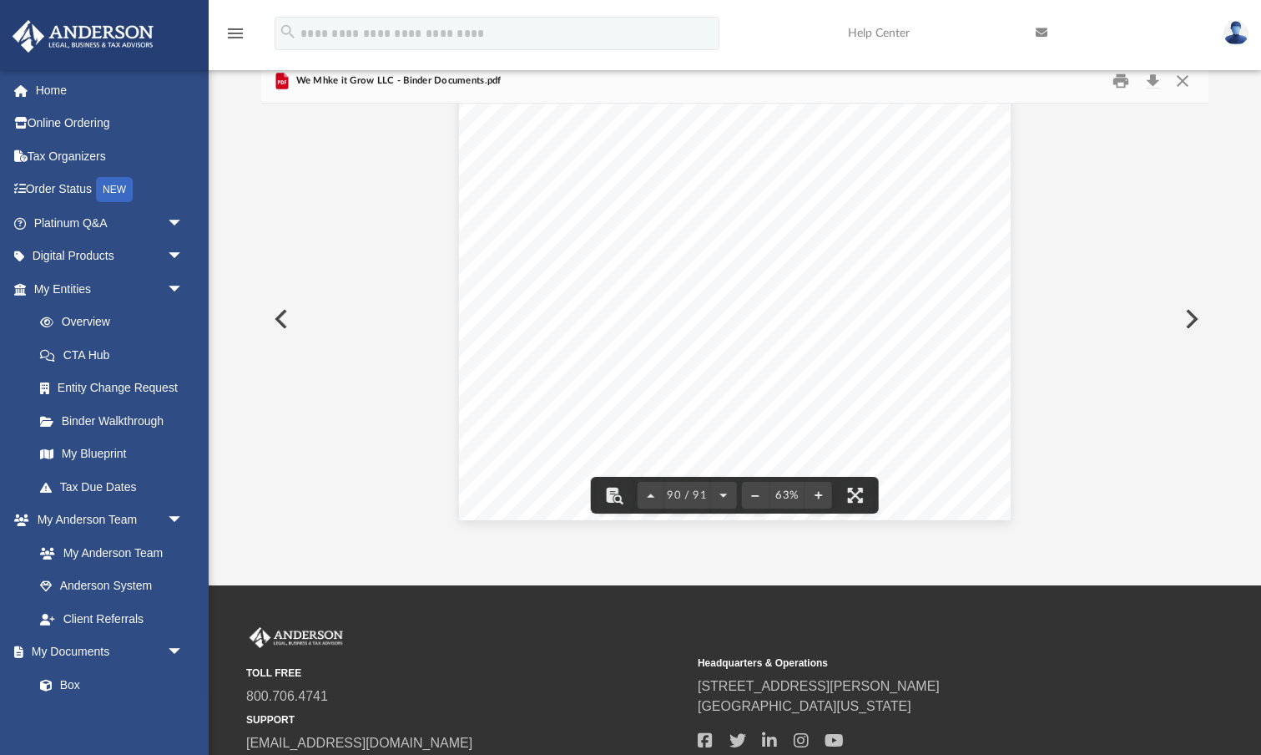
scroll to position [50882, 0]
click at [1181, 78] on button "Close" at bounding box center [1183, 81] width 30 height 26
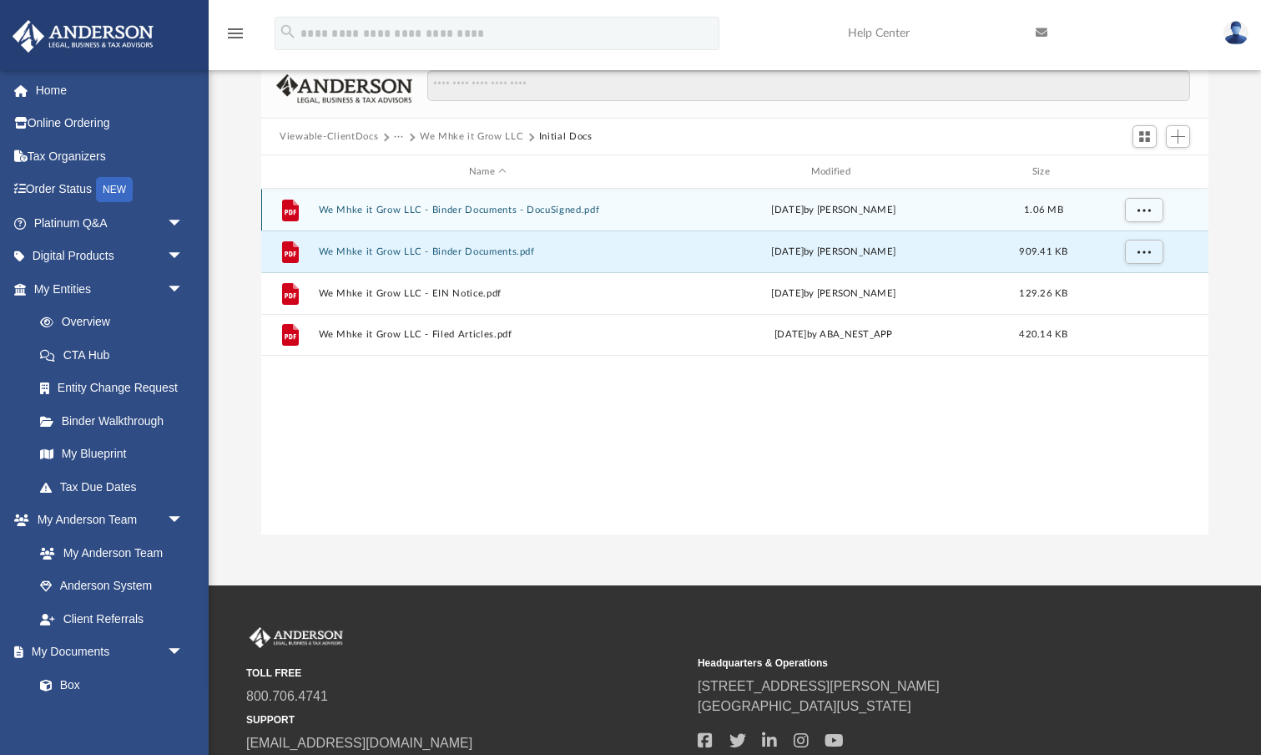
click at [554, 207] on button "We Mhke it Grow LLC - Binder Documents - DocuSigned.pdf" at bounding box center [488, 210] width 339 height 11
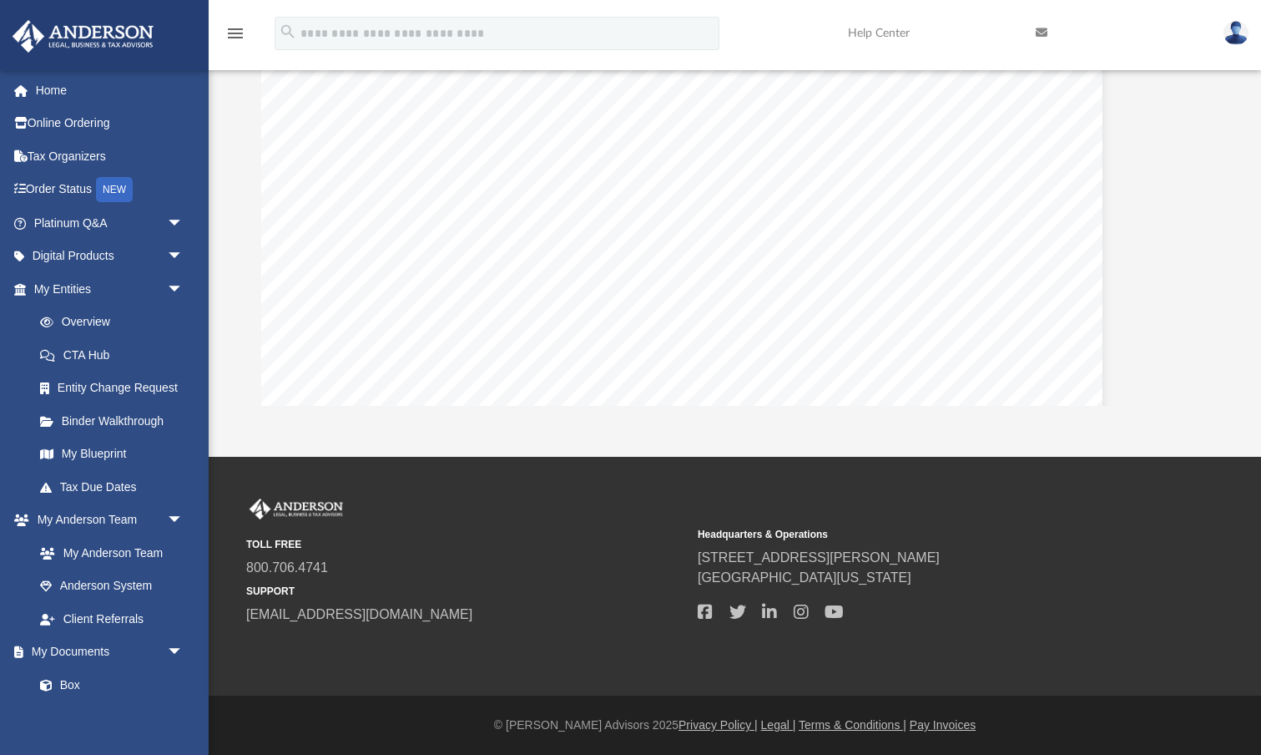
scroll to position [79285, 58]
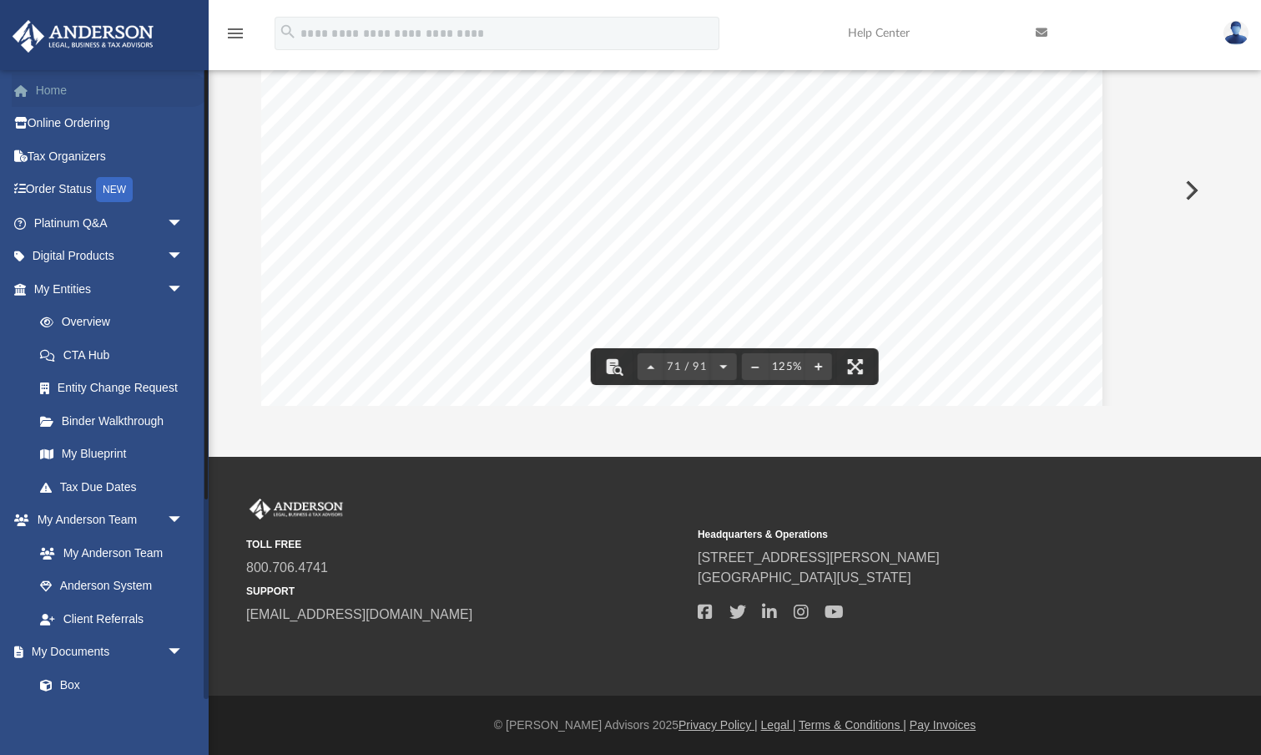
click at [51, 88] on link "Home" at bounding box center [110, 89] width 197 height 33
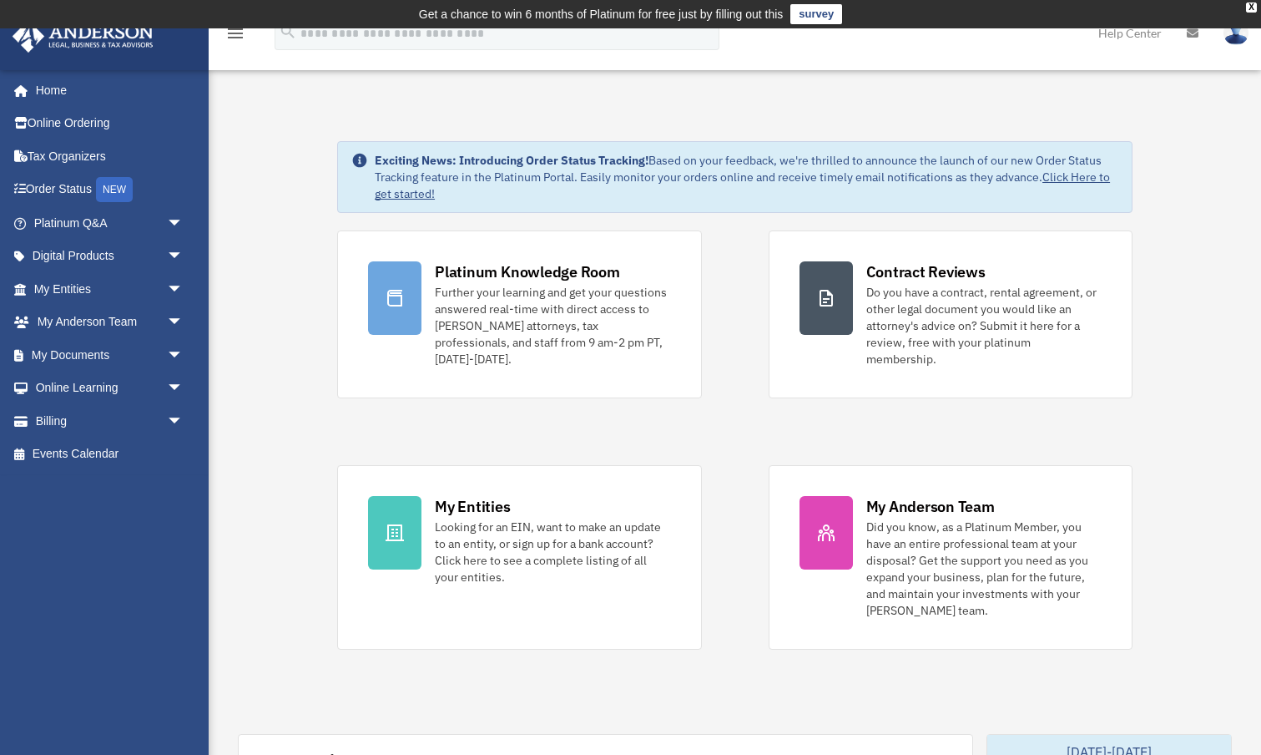
click at [1234, 38] on img at bounding box center [1236, 33] width 25 height 24
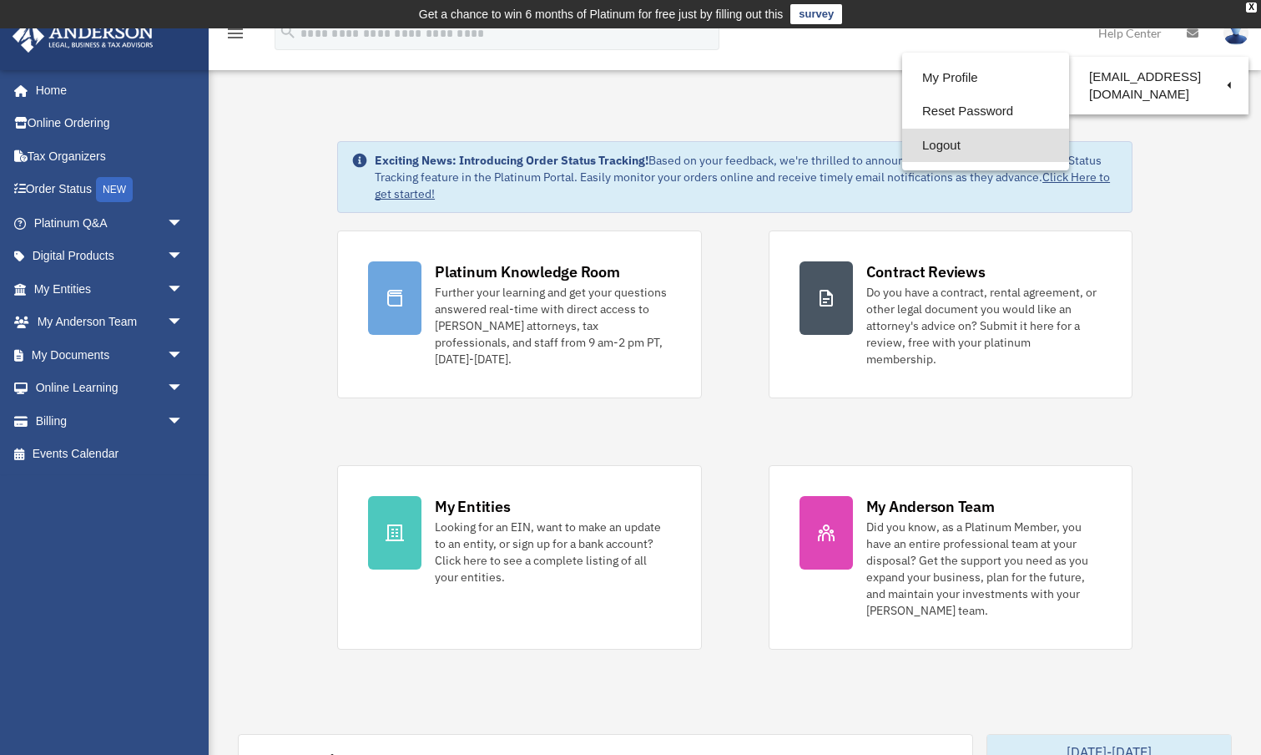
click at [937, 142] on link "Logout" at bounding box center [985, 146] width 167 height 34
